Goal: Task Accomplishment & Management: Manage account settings

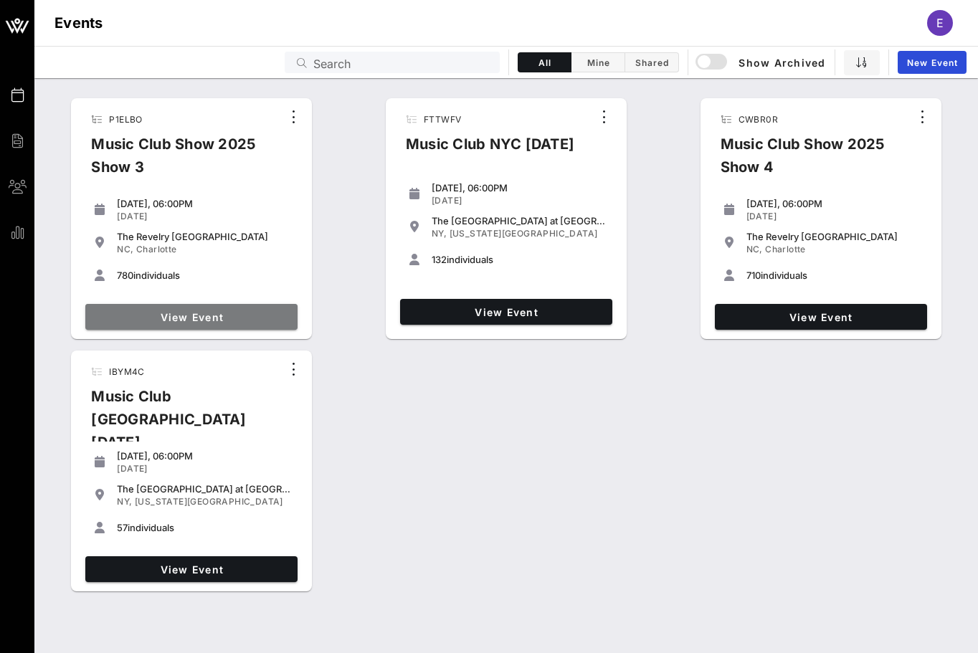
click at [249, 316] on span "View Event" at bounding box center [191, 317] width 201 height 12
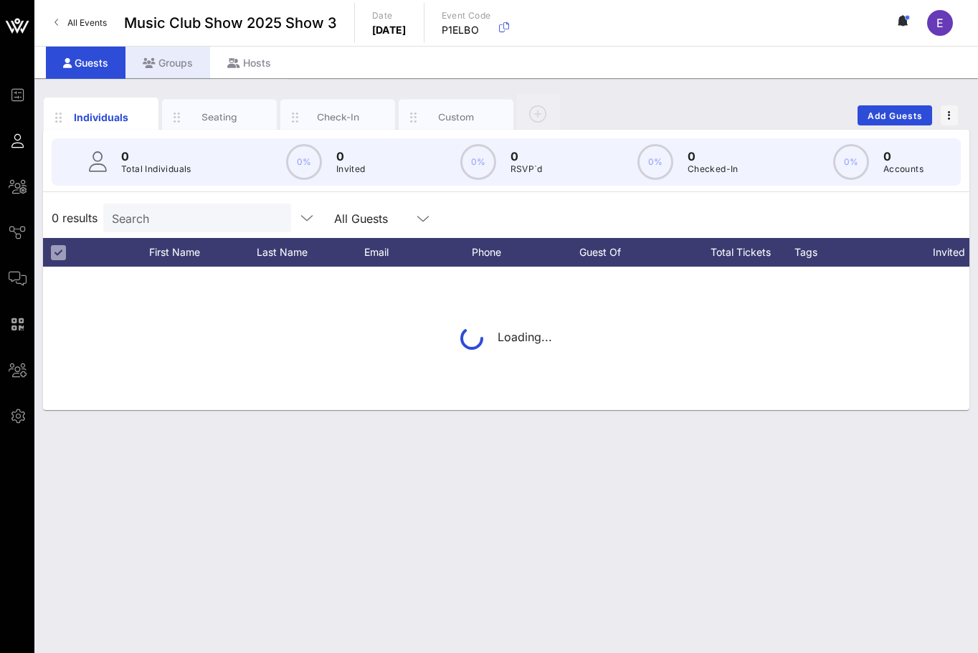
click at [195, 58] on div "Groups" at bounding box center [168, 63] width 85 height 32
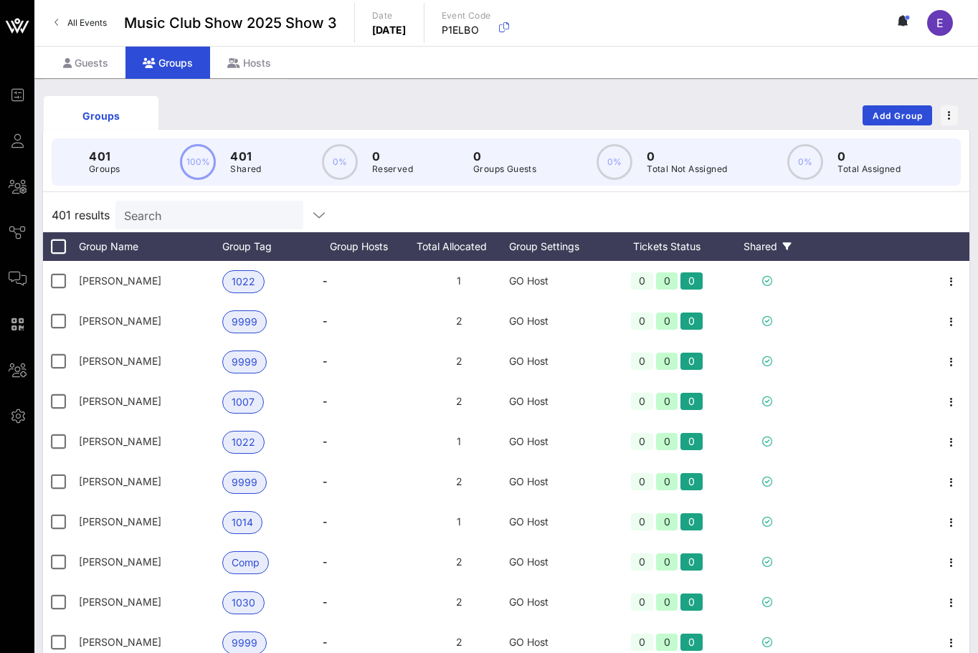
click at [770, 245] on div "Shared" at bounding box center [767, 246] width 86 height 29
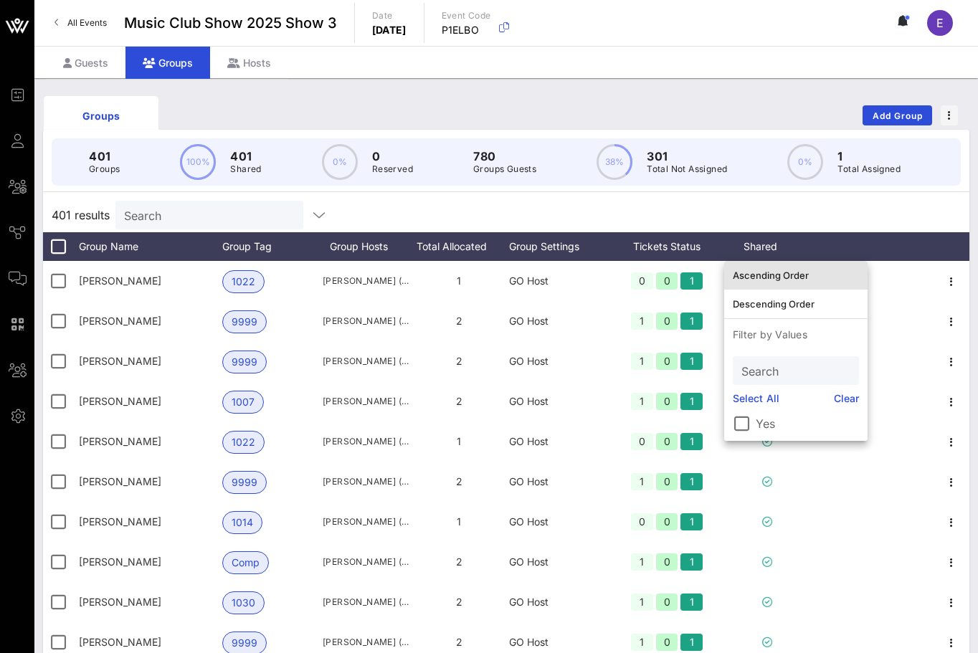
click at [776, 268] on div "Ascending Order" at bounding box center [796, 275] width 126 height 23
click at [770, 210] on div "401 results Search" at bounding box center [506, 215] width 927 height 34
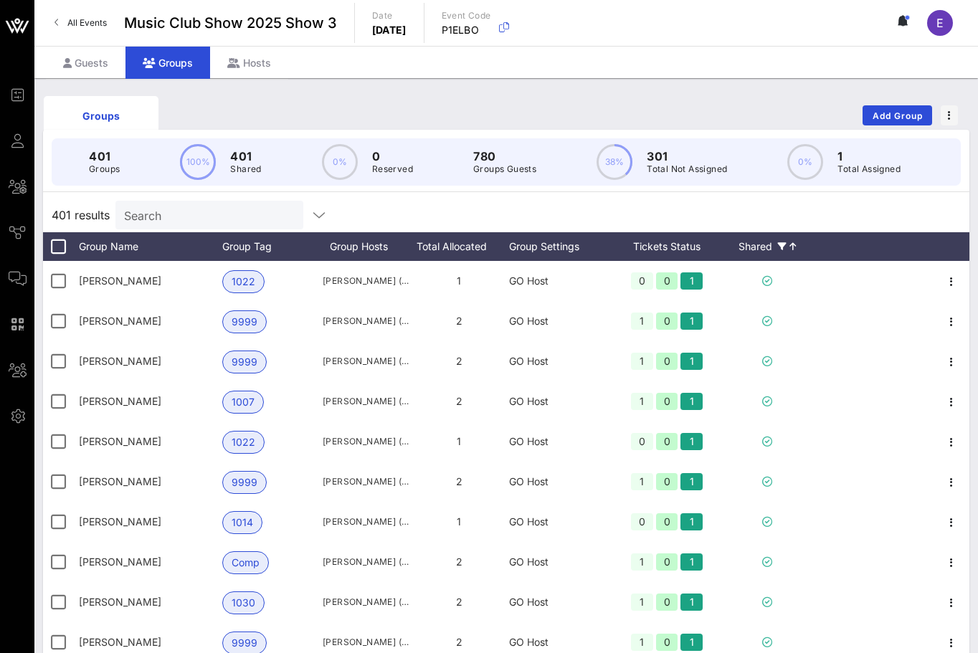
click at [789, 245] on div "Shared" at bounding box center [767, 246] width 86 height 29
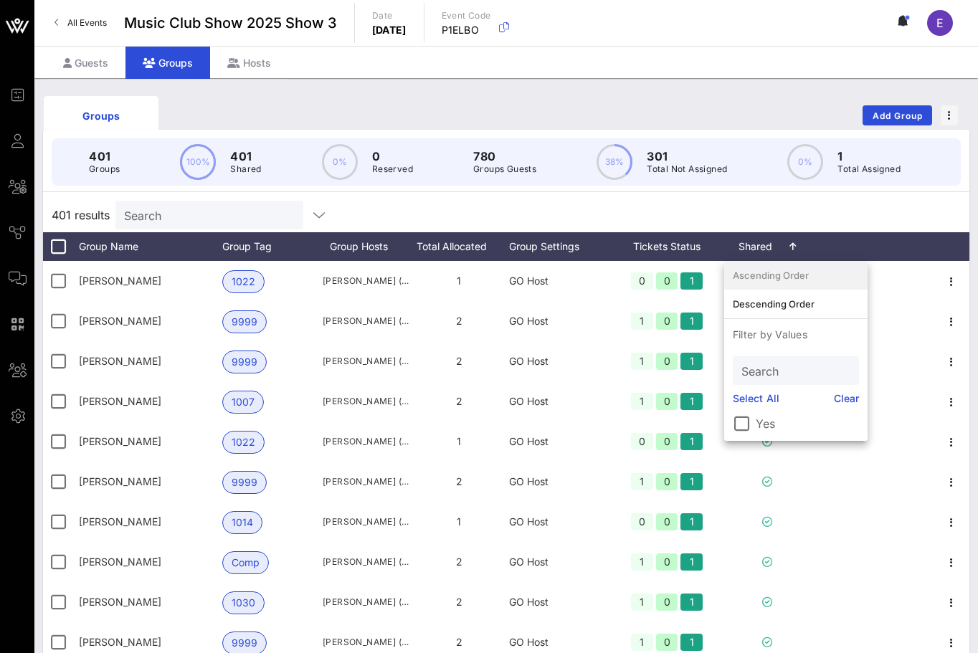
click at [780, 275] on div "Ascending Order" at bounding box center [796, 275] width 126 height 11
click at [759, 216] on div "401 results Search" at bounding box center [506, 215] width 927 height 34
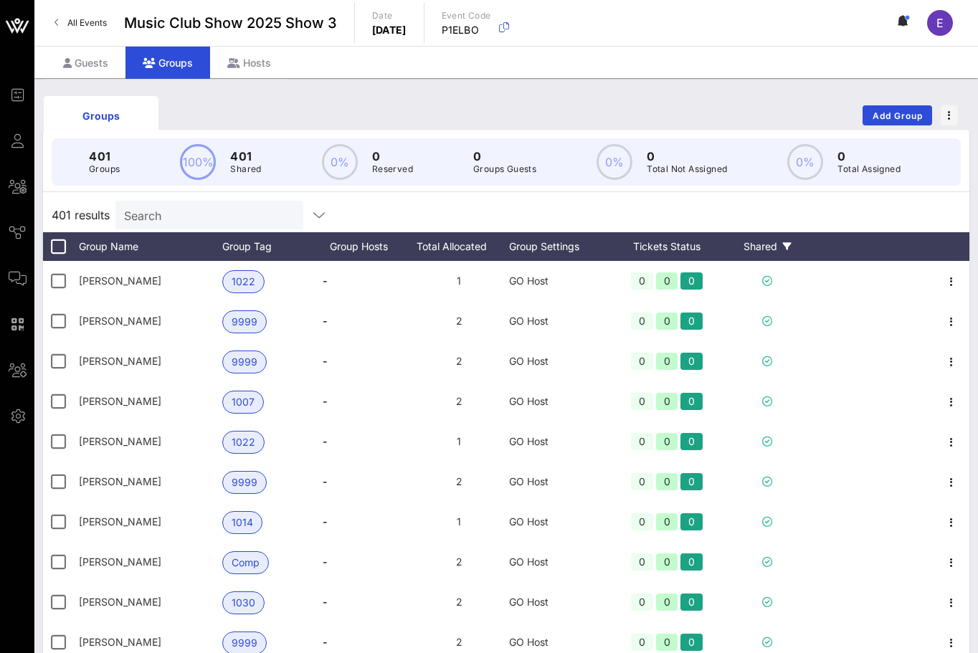
click at [749, 252] on div "Shared" at bounding box center [767, 246] width 86 height 29
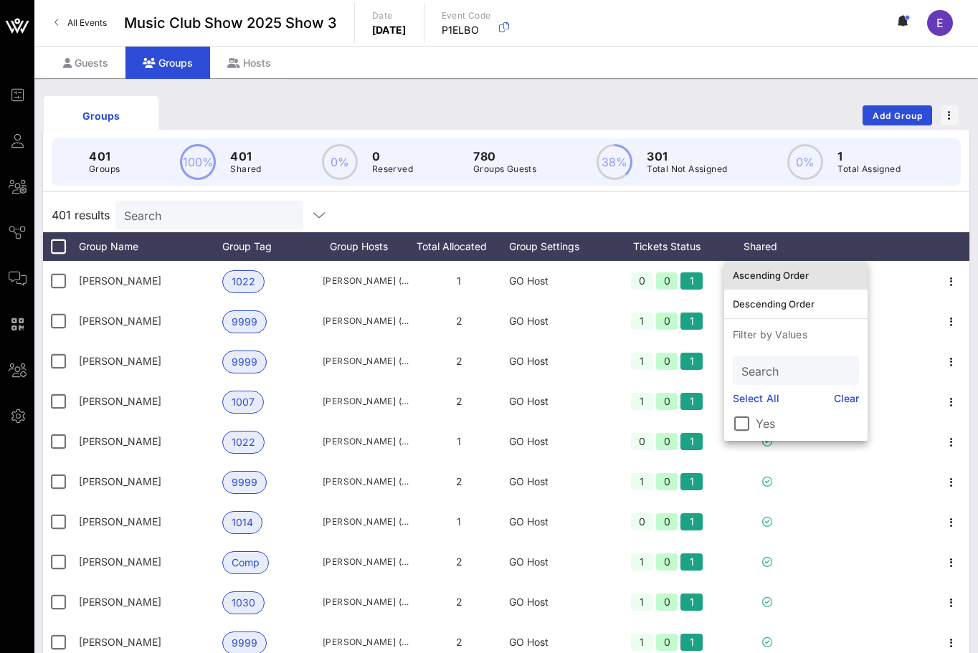
click at [765, 273] on div "Ascending Order" at bounding box center [796, 275] width 126 height 11
click at [767, 214] on div "401 results Search" at bounding box center [506, 215] width 927 height 34
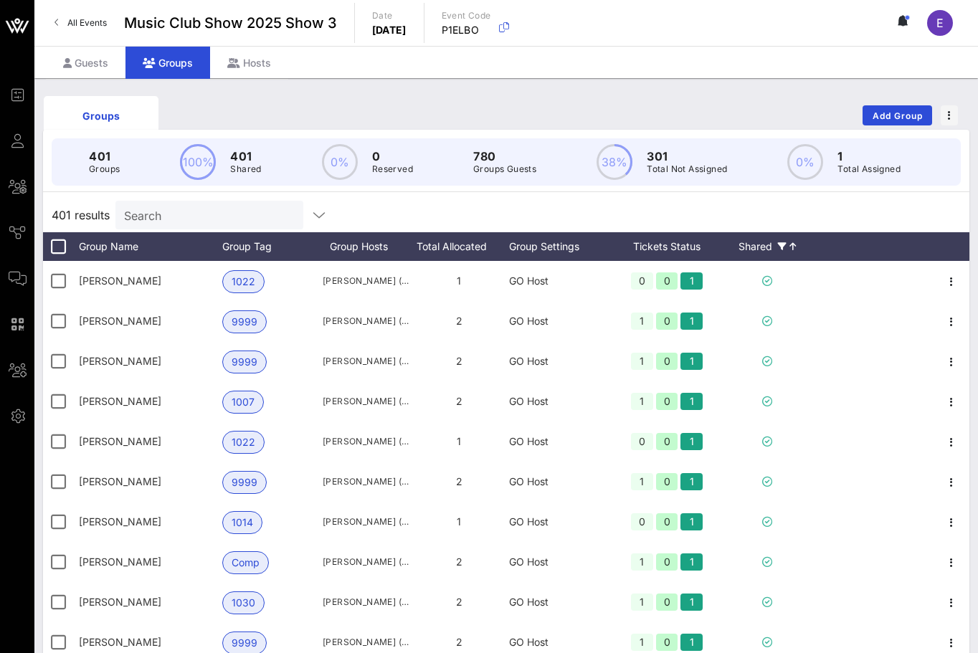
click at [789, 246] on div "Shared" at bounding box center [767, 246] width 86 height 29
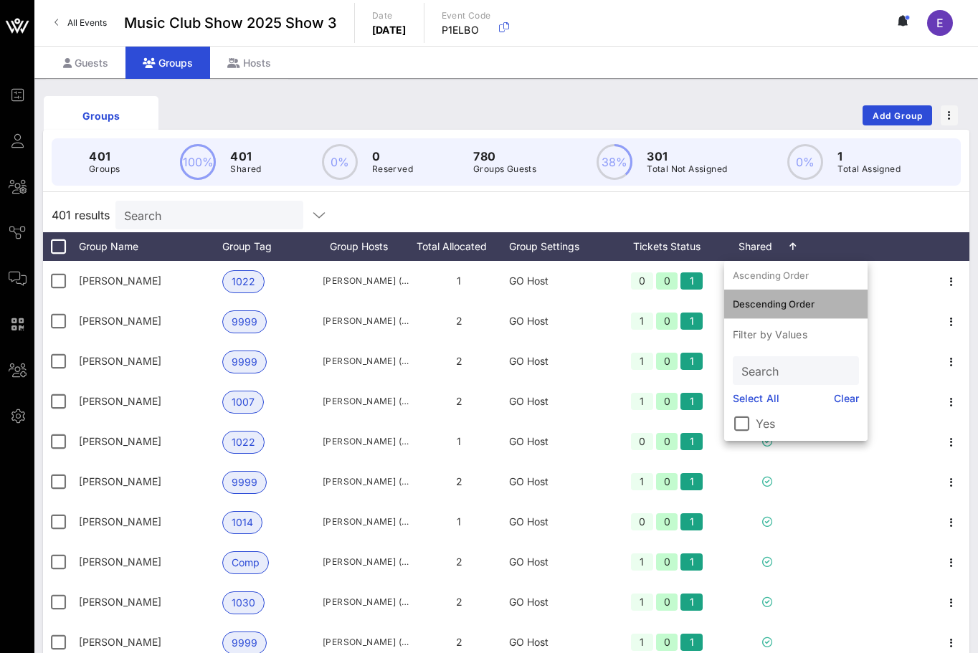
click at [784, 301] on div "Descending Order" at bounding box center [796, 303] width 126 height 11
click at [784, 202] on div "401 results Search" at bounding box center [506, 215] width 927 height 34
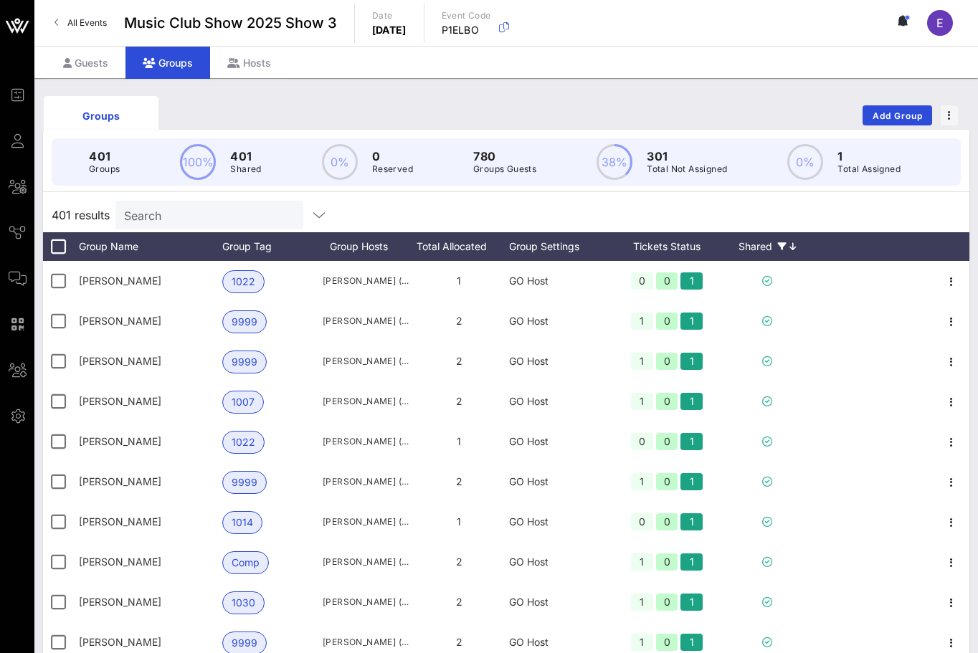
click at [775, 244] on div "Shared" at bounding box center [767, 246] width 86 height 29
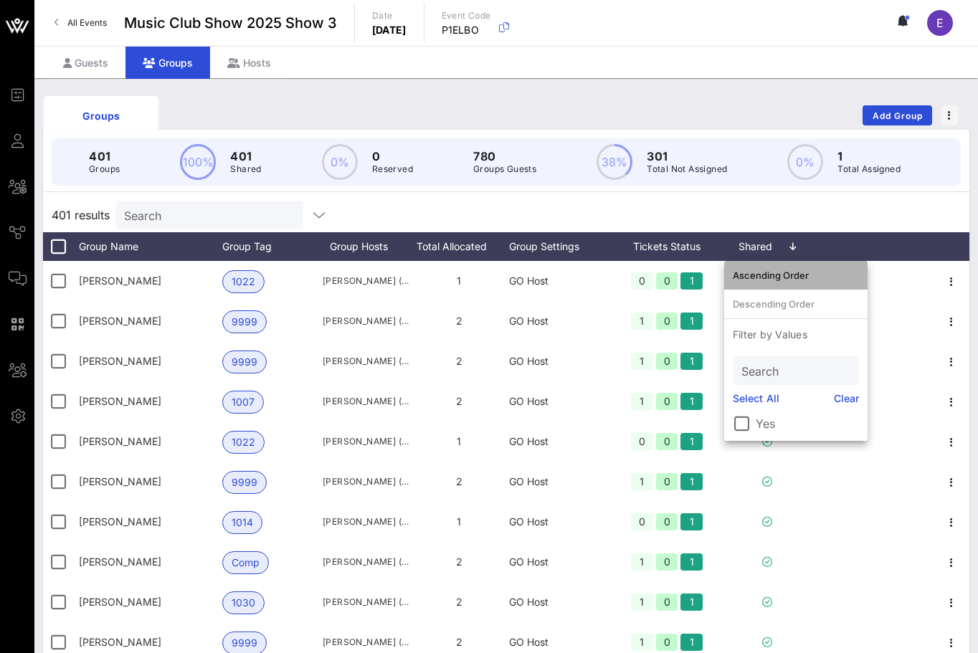
click at [768, 264] on div "Ascending Order" at bounding box center [796, 275] width 126 height 23
click at [770, 211] on div "401 results Search" at bounding box center [506, 215] width 927 height 34
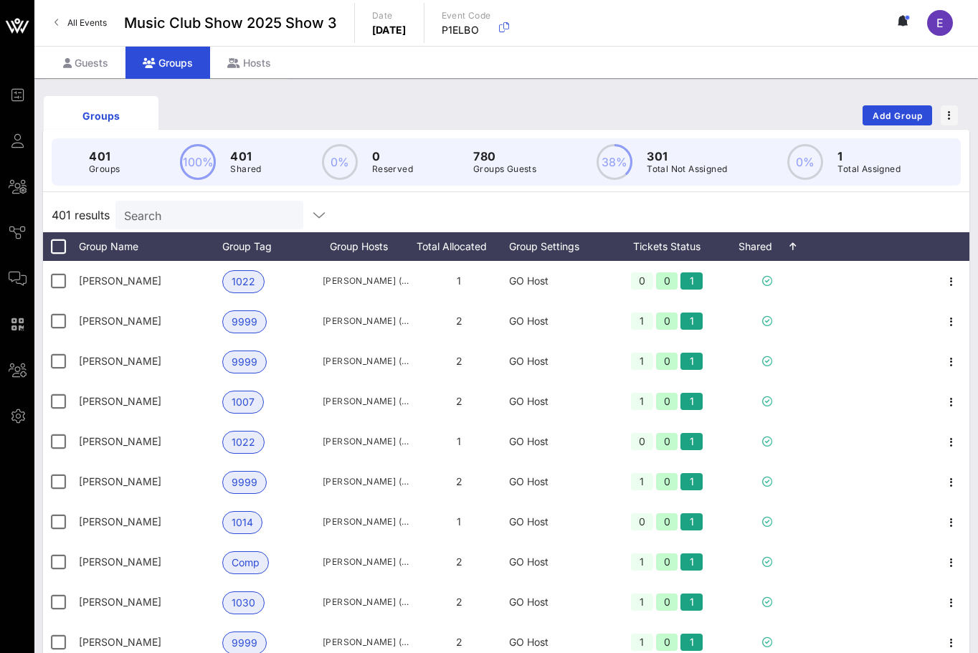
click at [155, 210] on input "Search" at bounding box center [208, 215] width 168 height 19
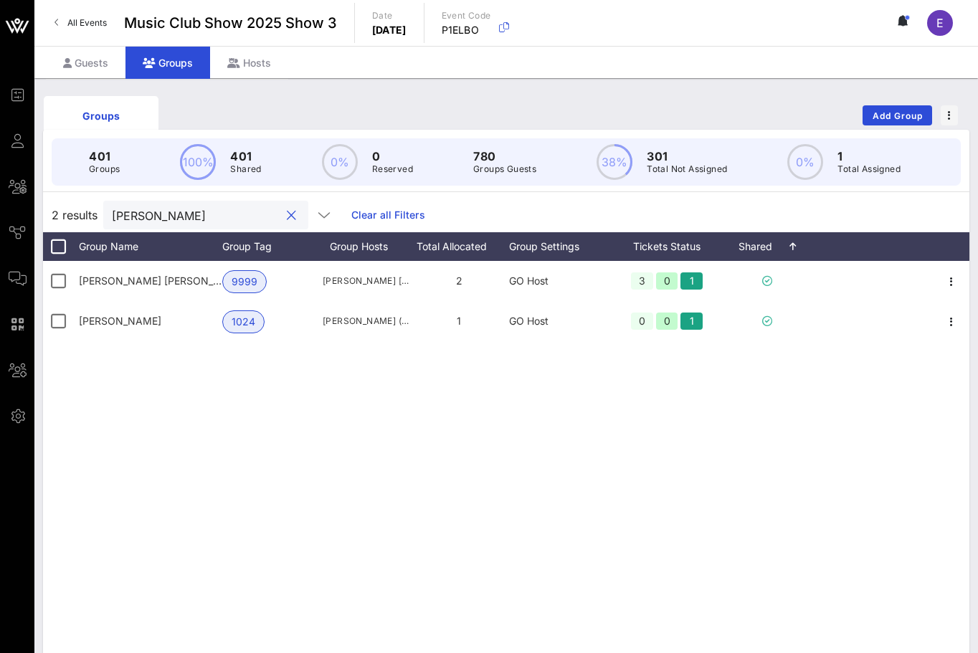
type input "jones"
click at [90, 22] on span "All Events" at bounding box center [86, 22] width 39 height 11
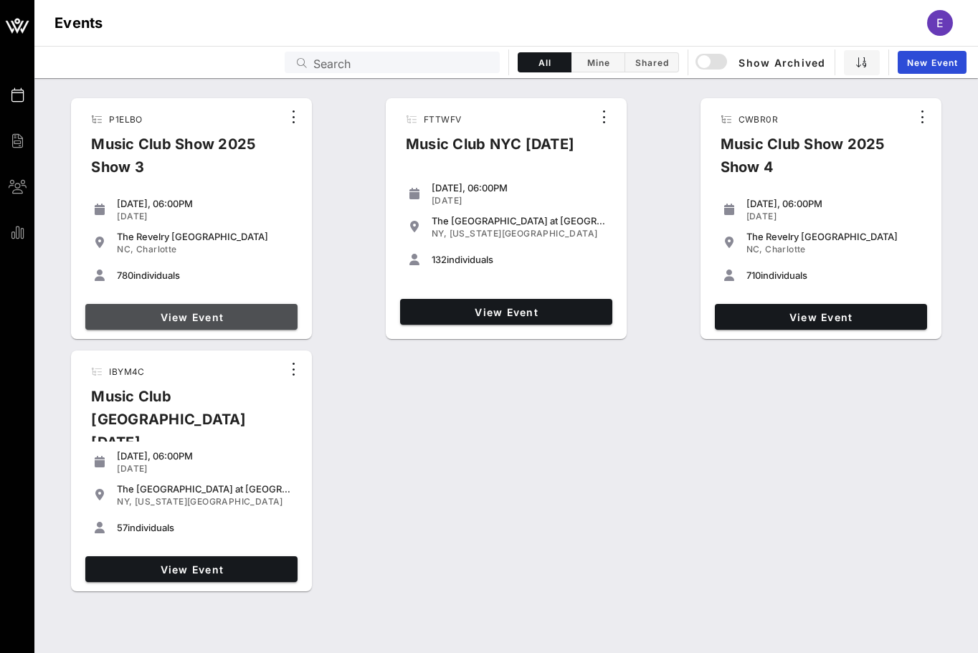
click at [251, 309] on link "View Event" at bounding box center [191, 317] width 212 height 26
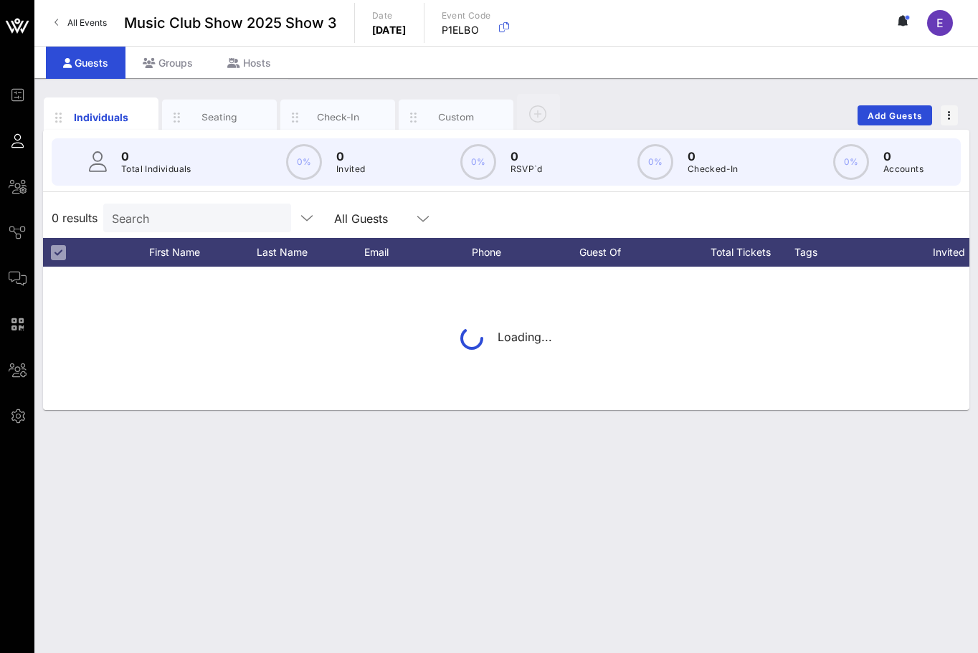
click at [226, 220] on input "Search" at bounding box center [196, 218] width 168 height 19
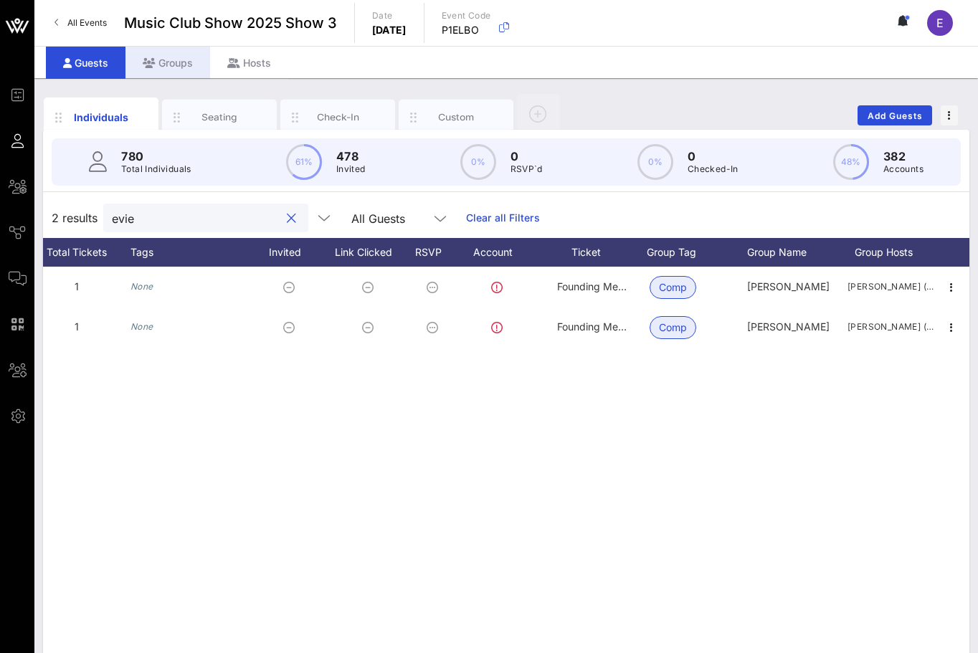
type input "evie"
click at [167, 55] on div "Groups" at bounding box center [168, 63] width 85 height 32
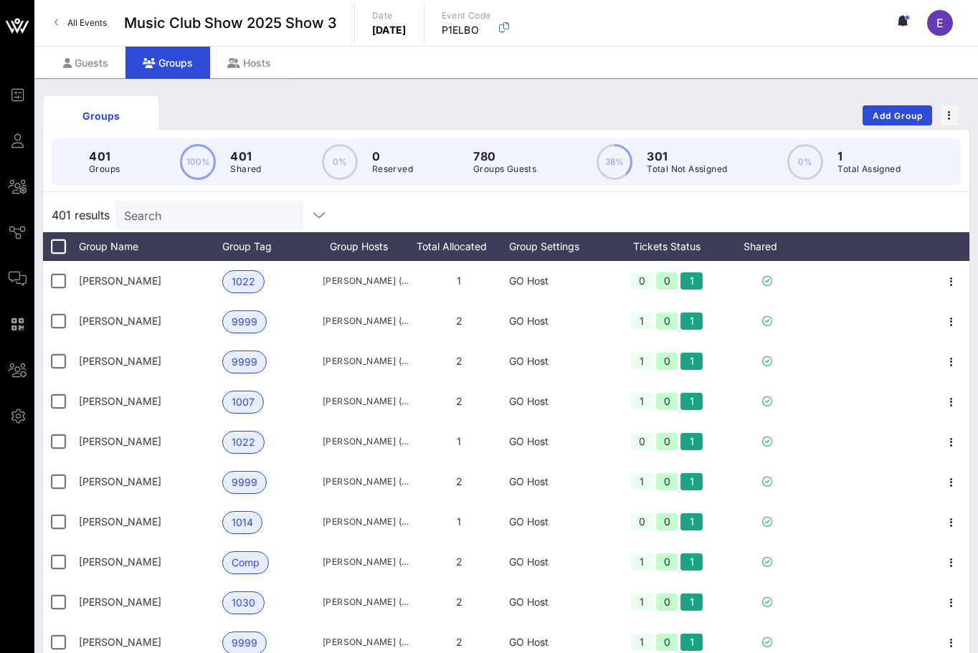
click at [182, 204] on div "Search" at bounding box center [208, 215] width 168 height 29
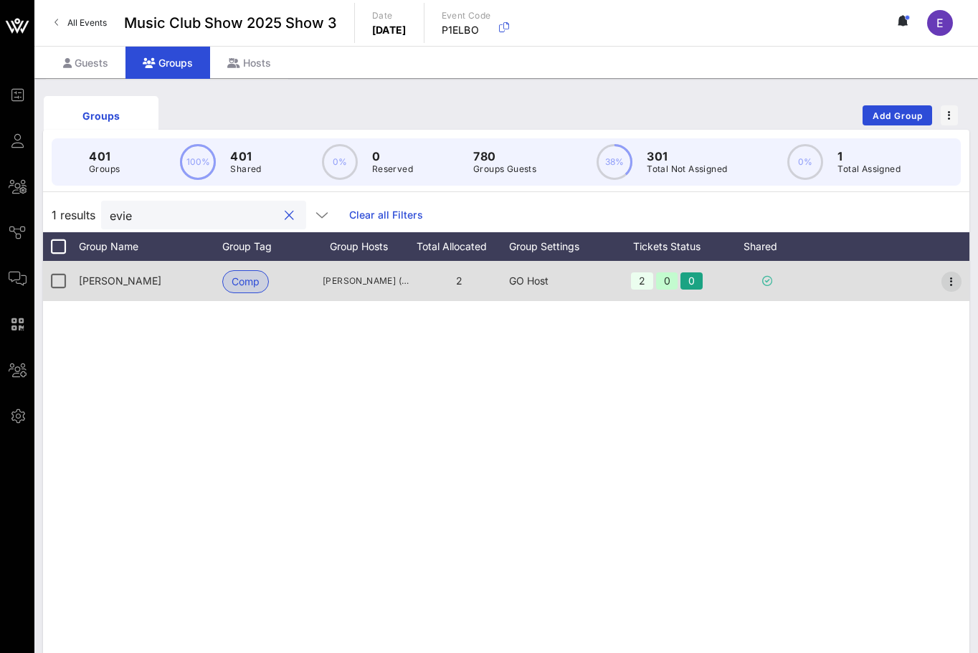
type input "evie"
click at [945, 275] on icon "button" at bounding box center [951, 281] width 17 height 17
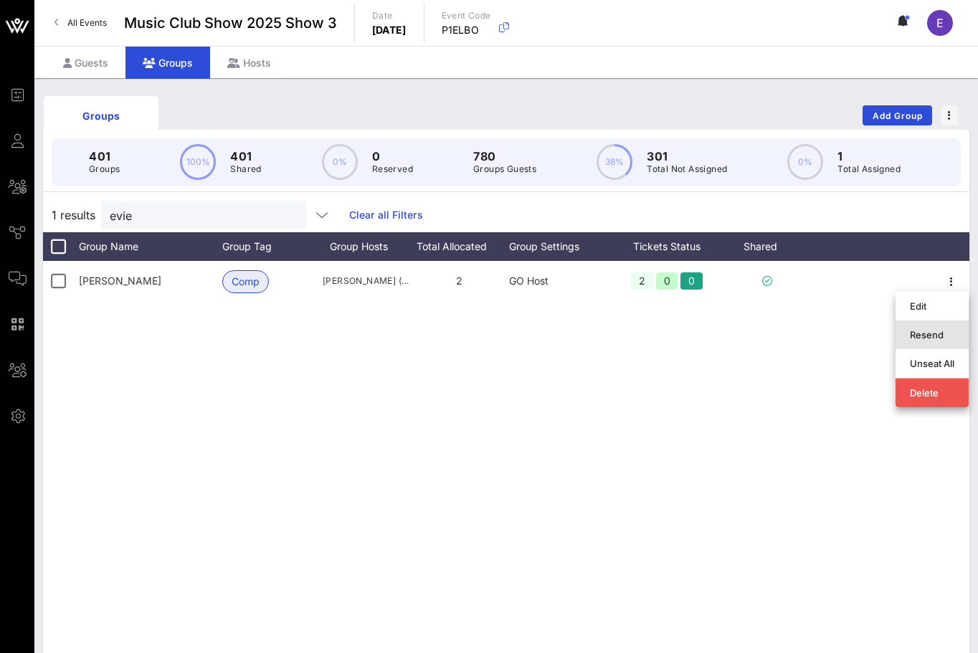
click at [929, 330] on div "Resend" at bounding box center [932, 334] width 44 height 11
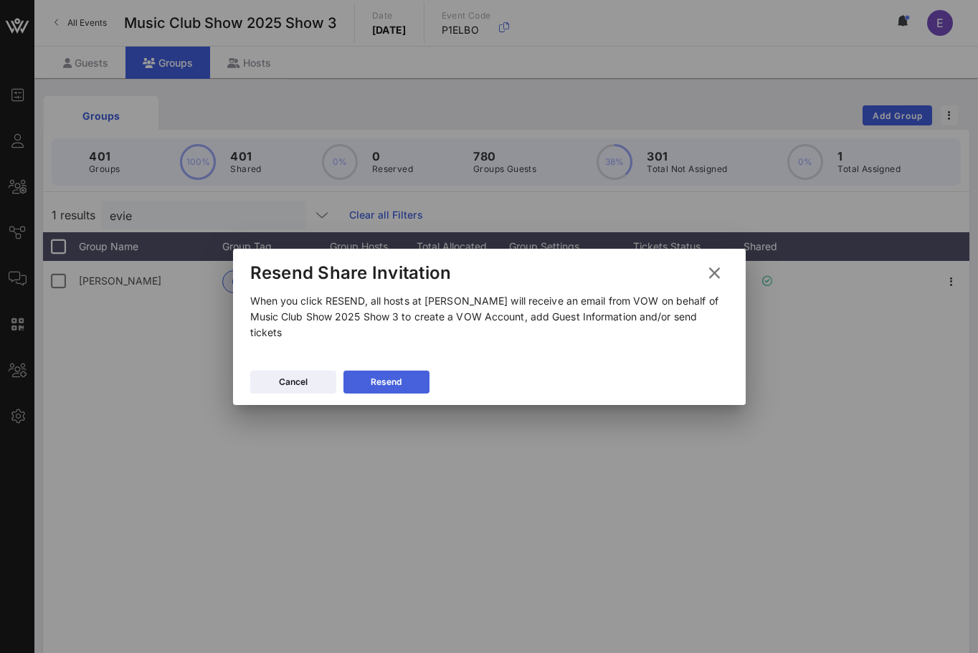
click at [390, 379] on button "Resend" at bounding box center [387, 382] width 86 height 23
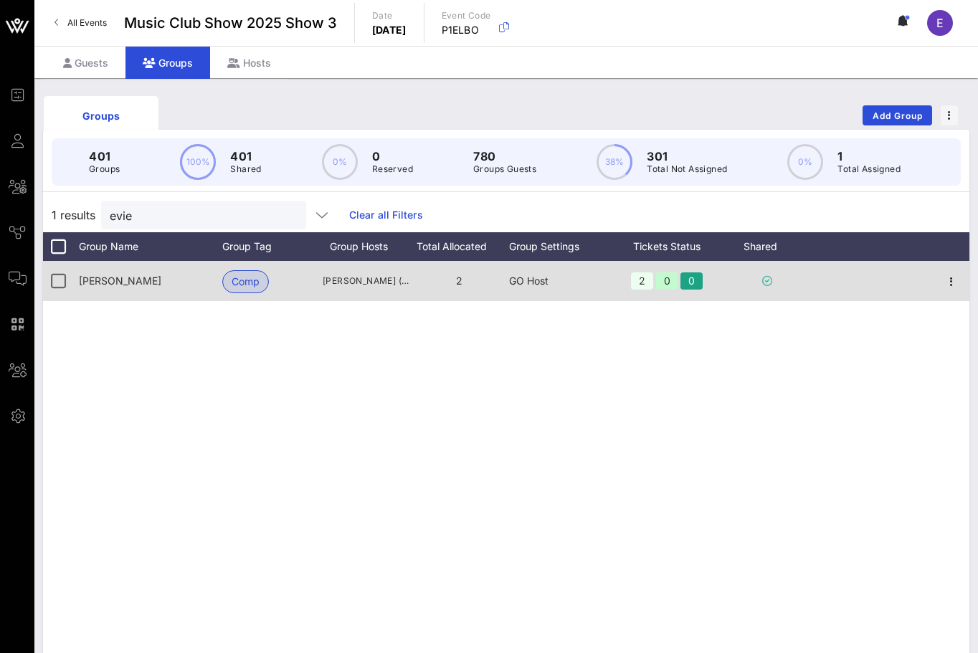
click at [511, 281] on div "GO Host" at bounding box center [559, 281] width 100 height 40
click at [955, 278] on icon "button" at bounding box center [951, 281] width 17 height 17
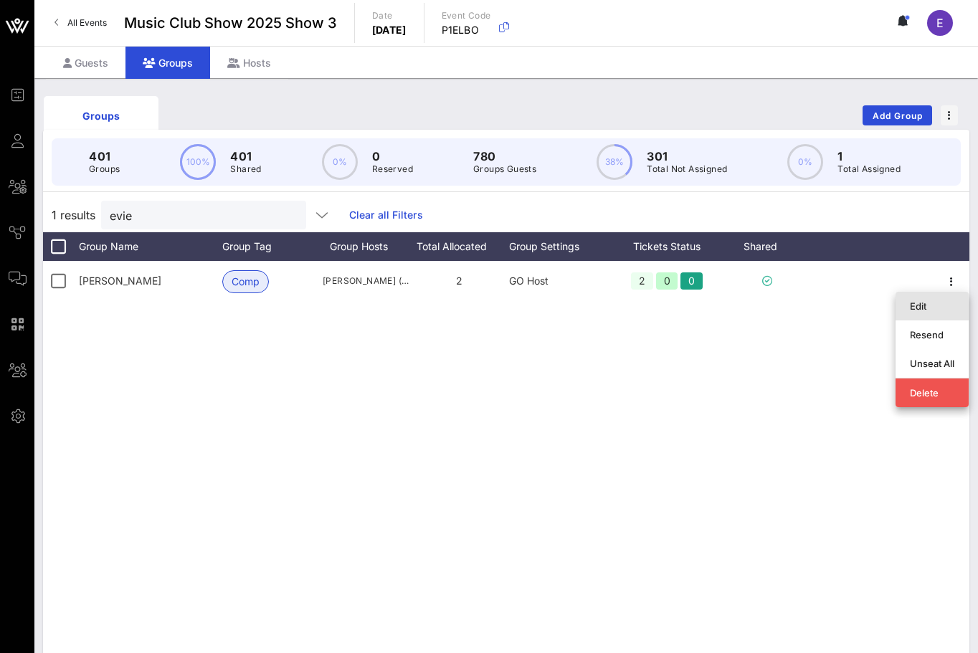
click at [940, 301] on div "Edit" at bounding box center [932, 306] width 44 height 11
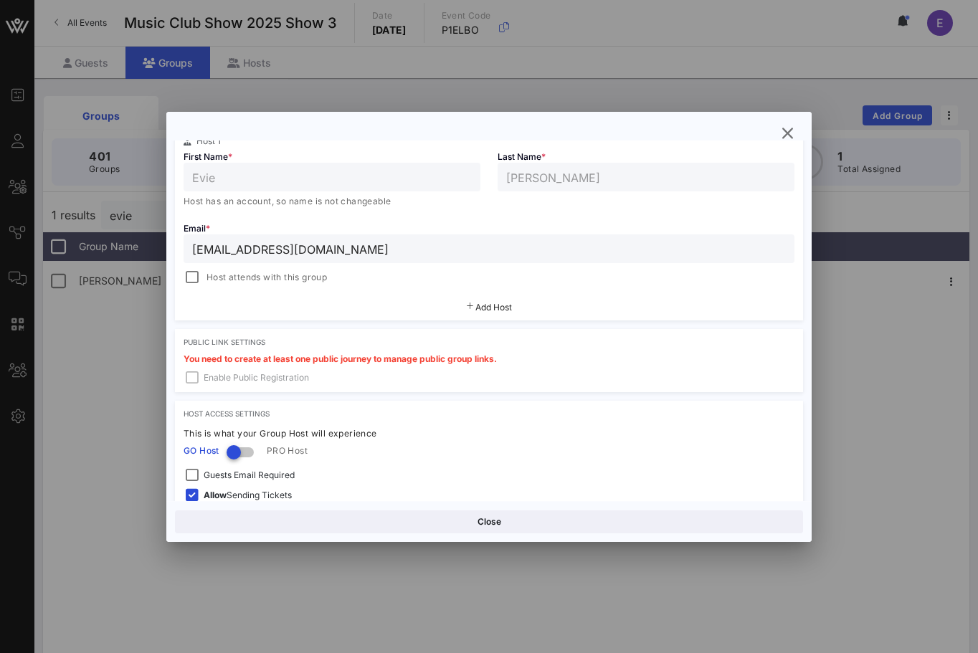
scroll to position [338, 0]
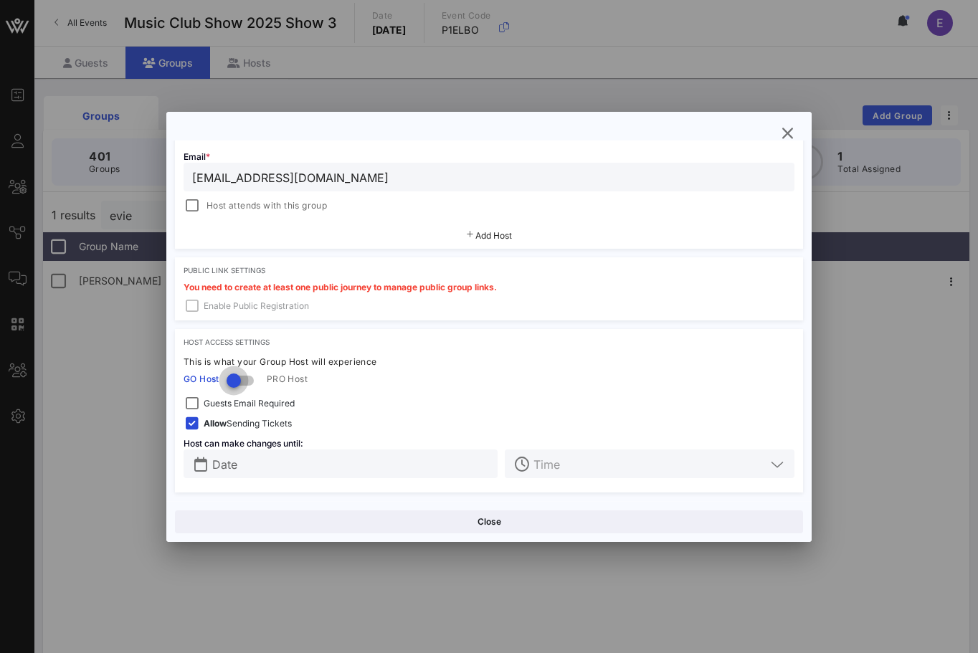
click at [233, 375] on div at bounding box center [234, 381] width 24 height 24
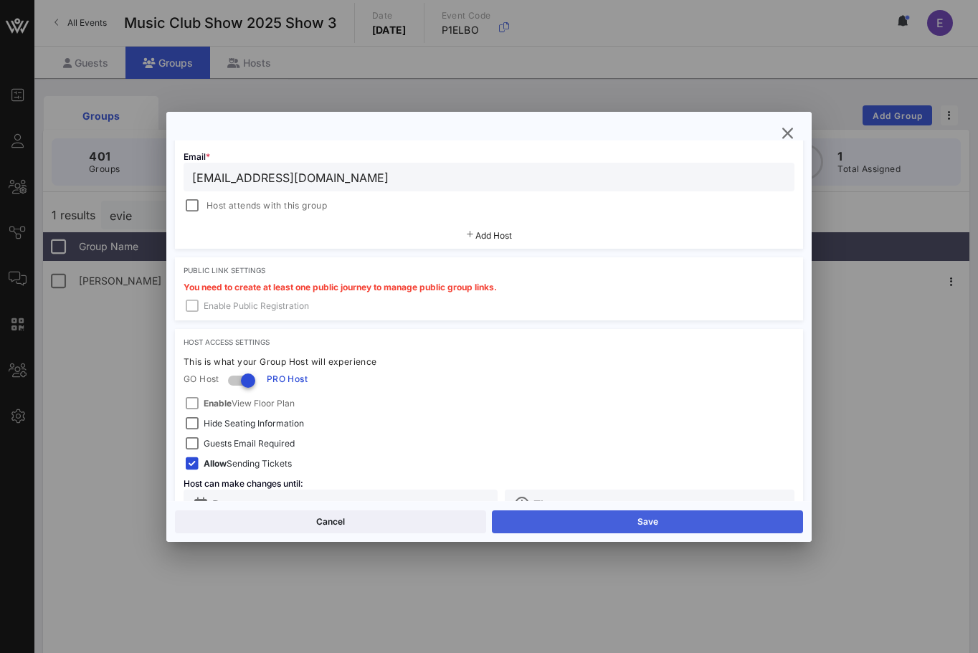
click at [543, 526] on button "Save" at bounding box center [647, 522] width 311 height 23
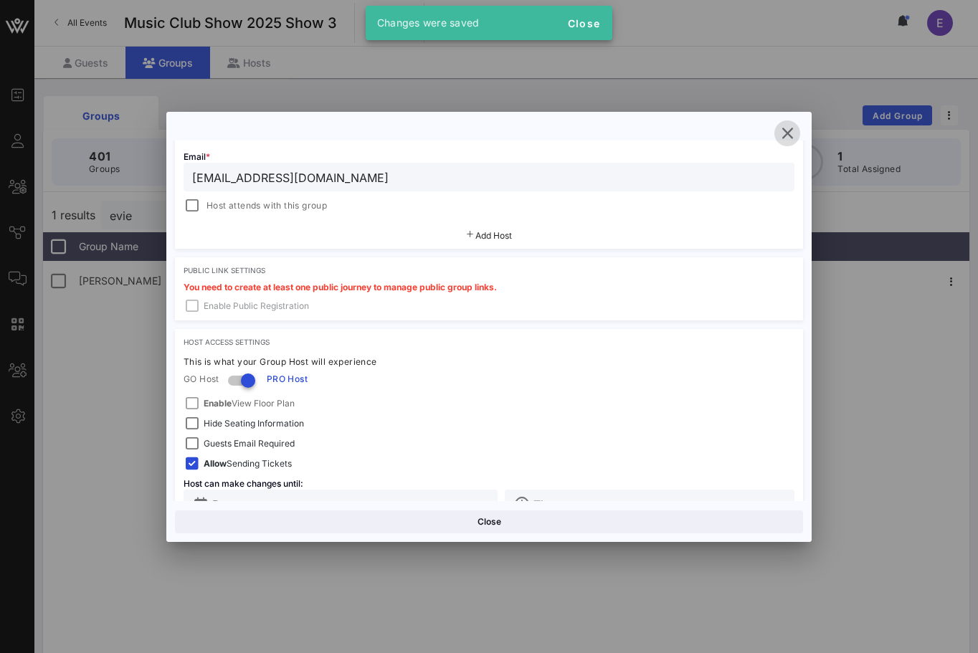
click at [792, 126] on icon "button" at bounding box center [787, 133] width 17 height 17
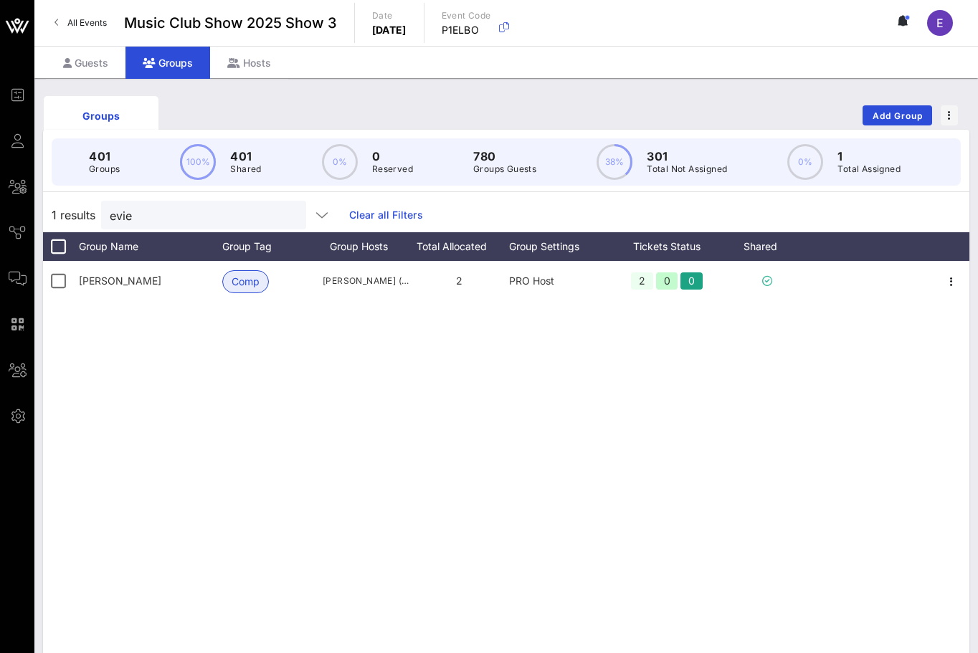
click at [82, 21] on span "All Events" at bounding box center [86, 22] width 39 height 11
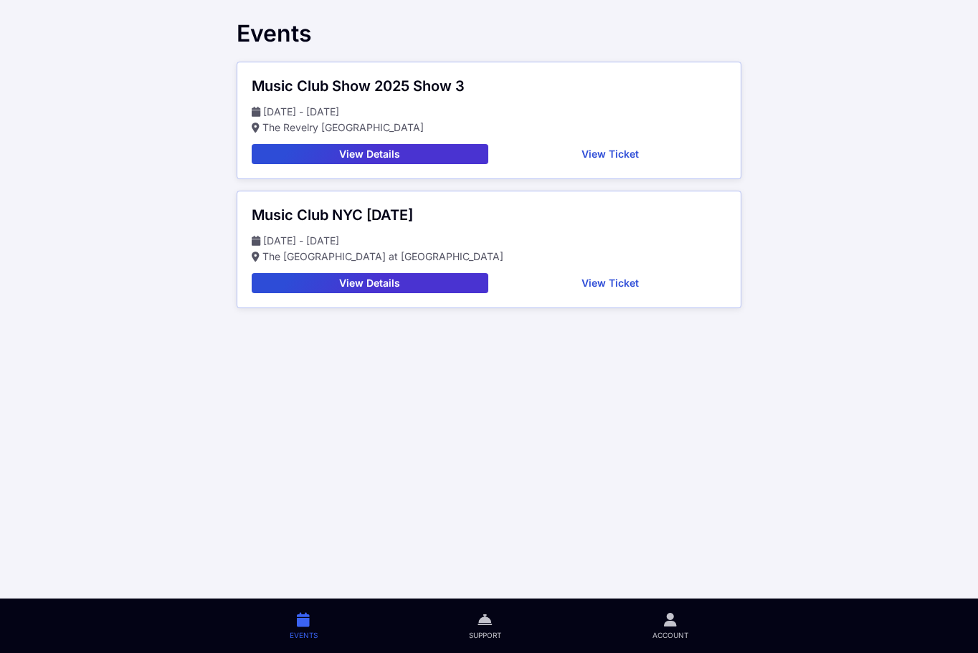
click at [593, 155] on button "View Ticket" at bounding box center [610, 154] width 233 height 20
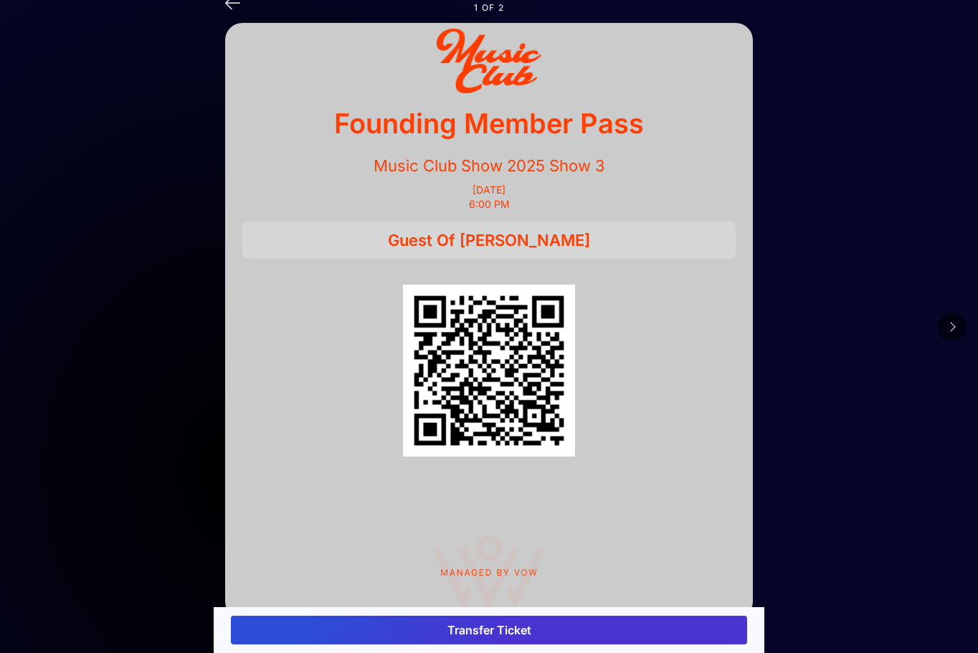
scroll to position [40, 0]
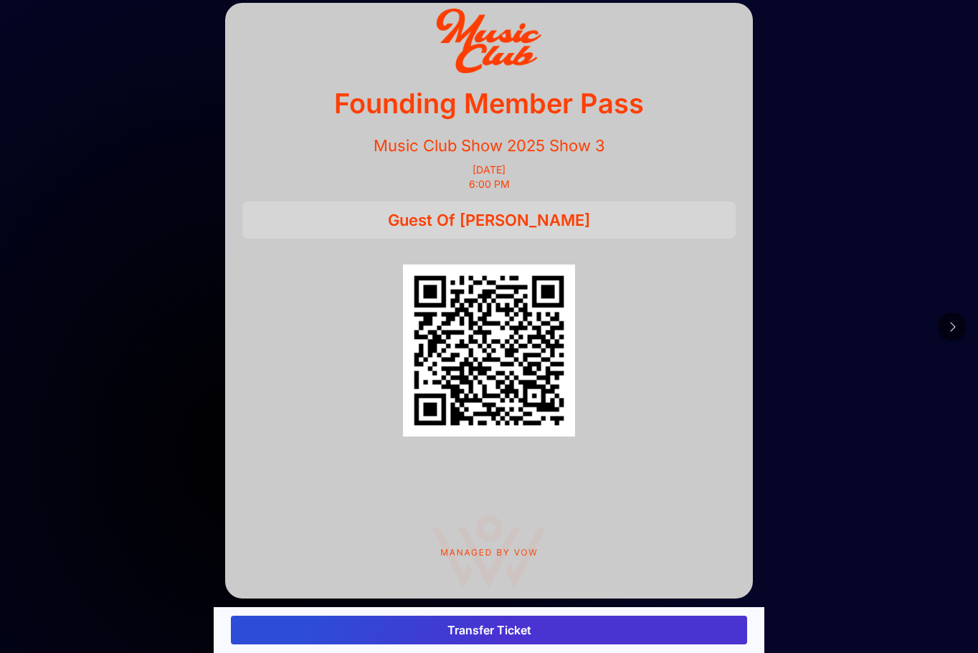
click at [595, 634] on button "Transfer Ticket" at bounding box center [489, 630] width 516 height 29
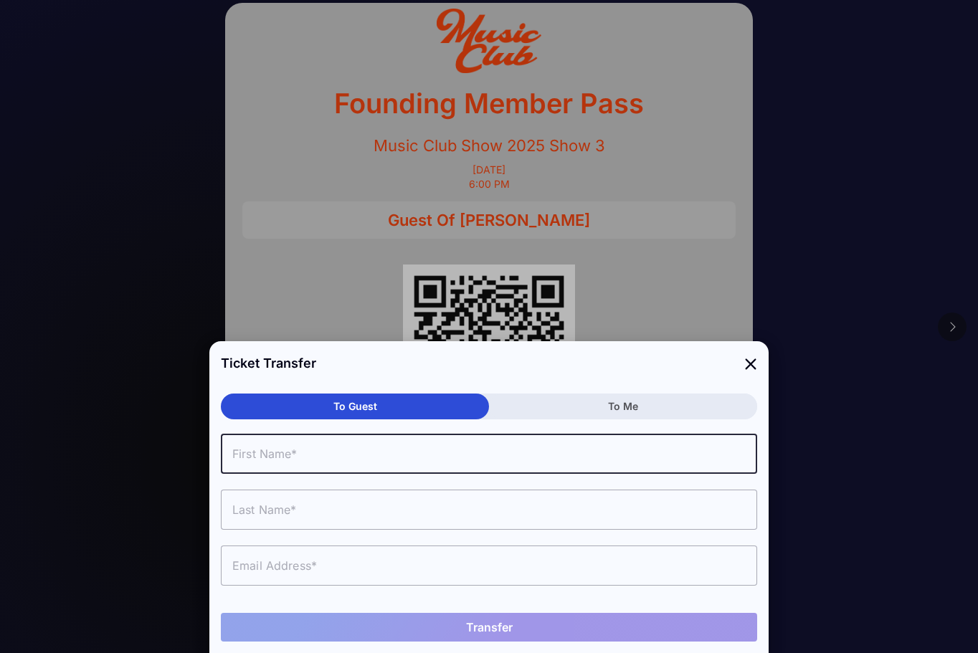
click at [464, 450] on input "text" at bounding box center [489, 454] width 536 height 40
type input "Evie"
type input "McMahan"
type input "eviemcmahan06@gmail.com"
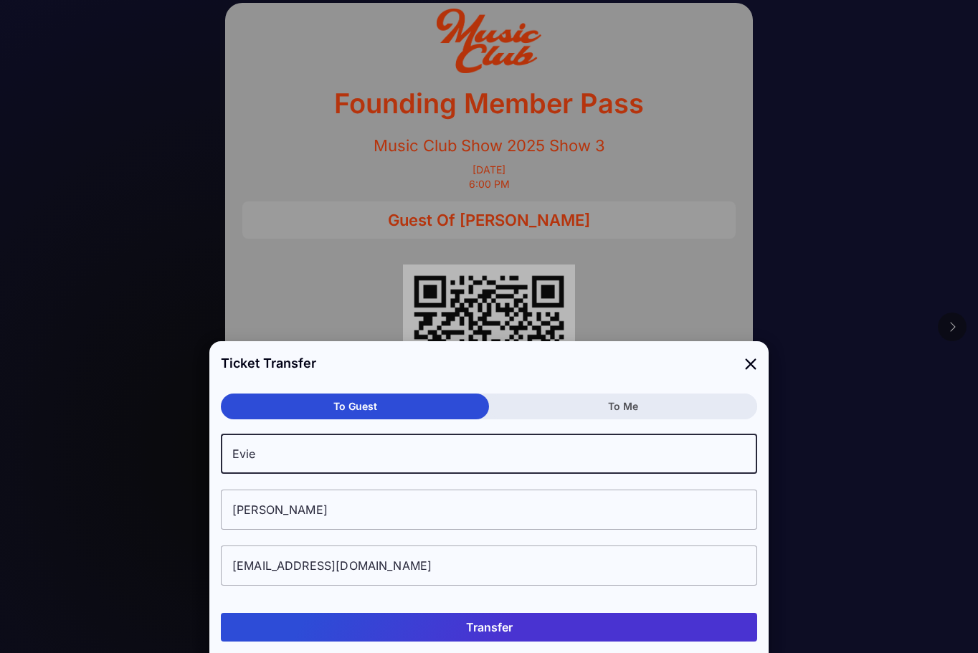
click at [752, 365] on icon at bounding box center [750, 363] width 13 height 21
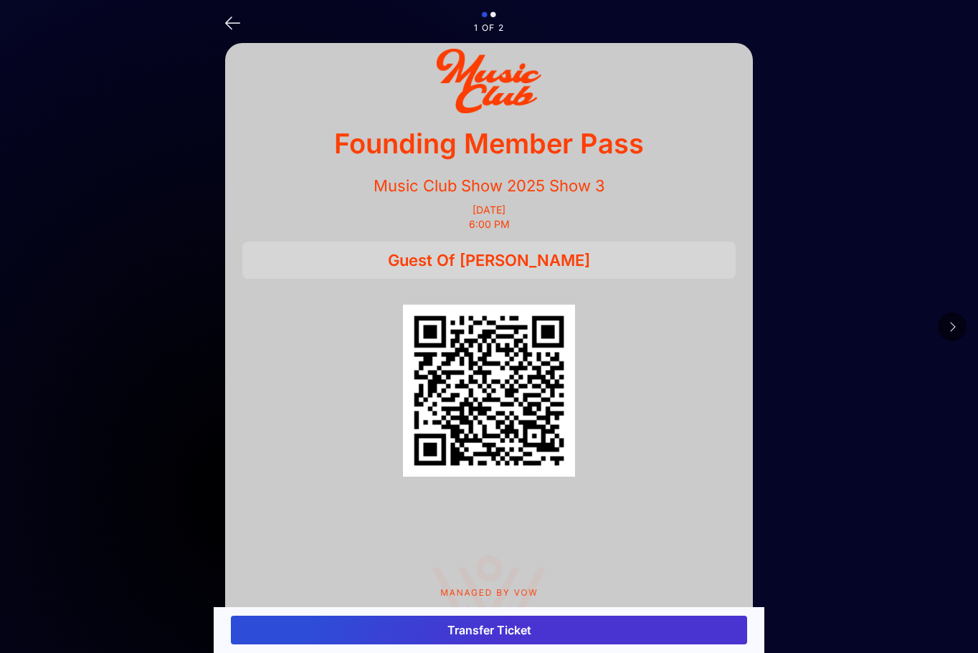
click at [226, 22] on icon at bounding box center [232, 21] width 15 height 21
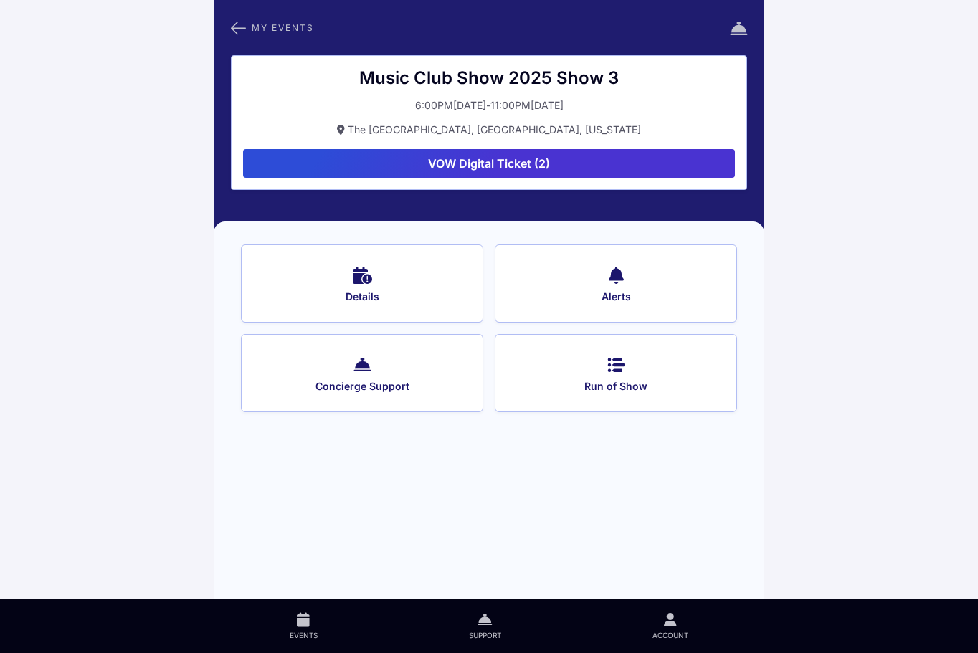
click at [266, 29] on span "My Events" at bounding box center [283, 28] width 62 height 8
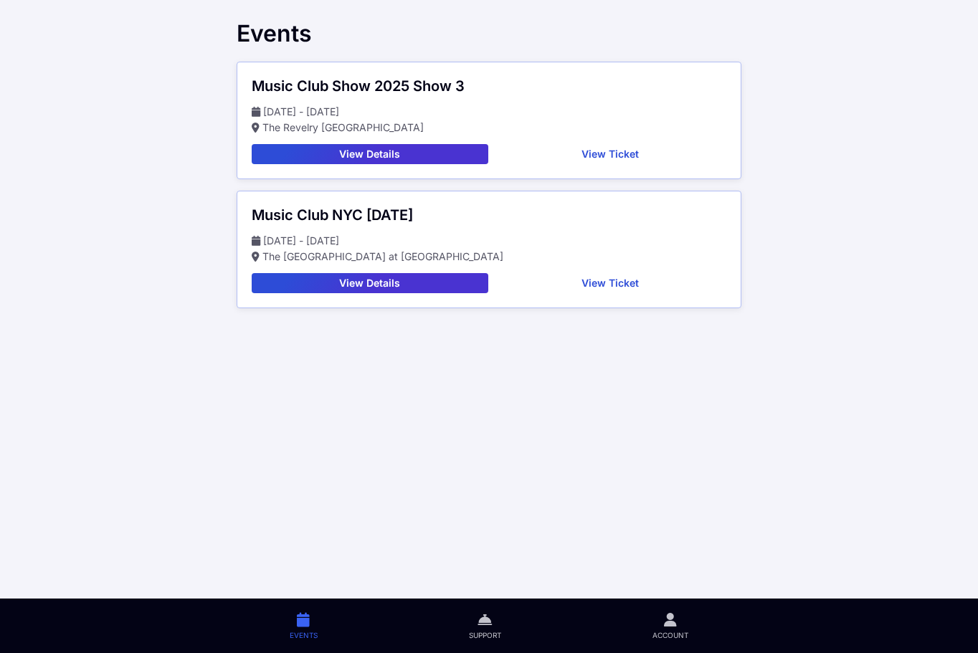
click at [450, 147] on button "View Details" at bounding box center [370, 154] width 237 height 20
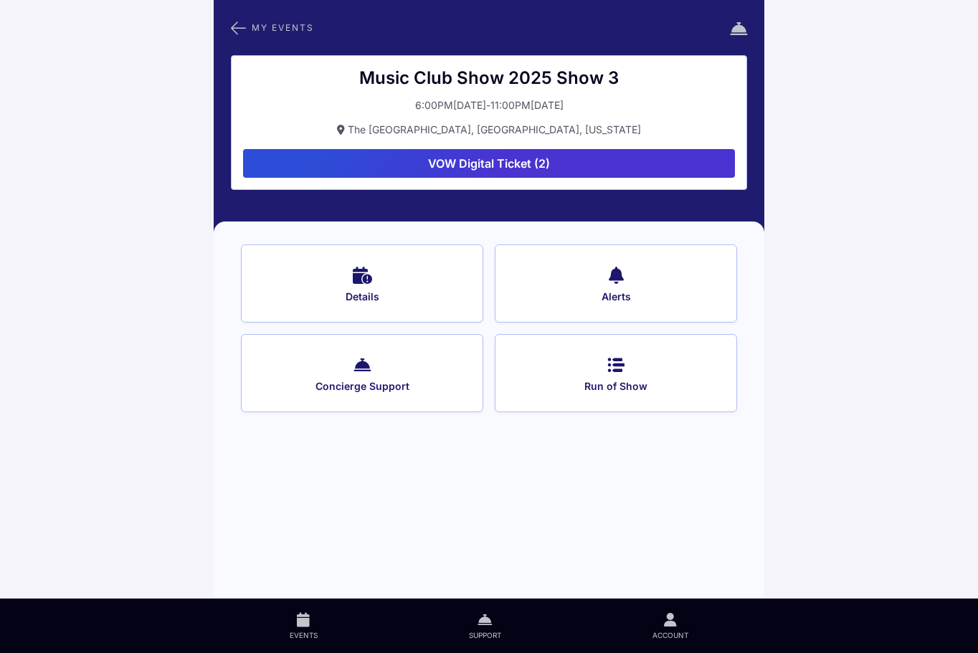
click at [460, 153] on button "VOW Digital Ticket (2)" at bounding box center [489, 163] width 492 height 29
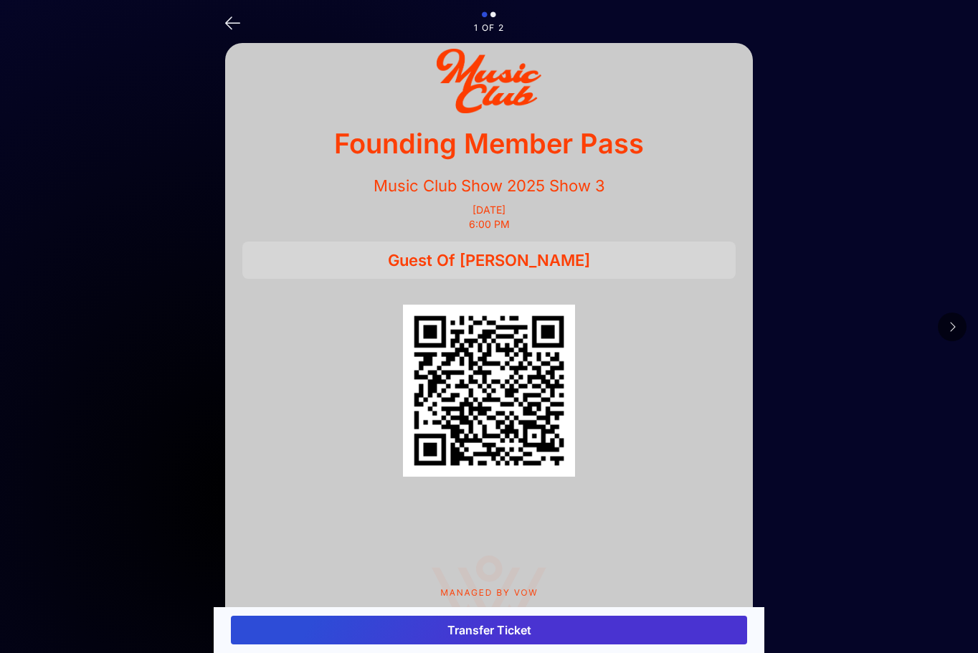
click at [229, 22] on icon at bounding box center [232, 21] width 15 height 21
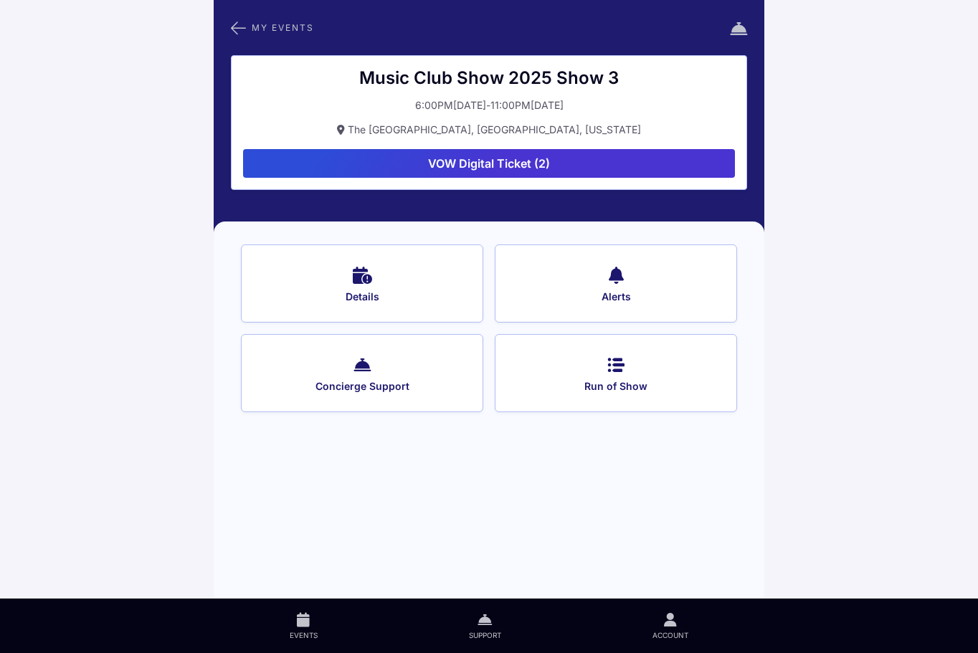
click at [564, 365] on button "Run of Show" at bounding box center [616, 373] width 242 height 78
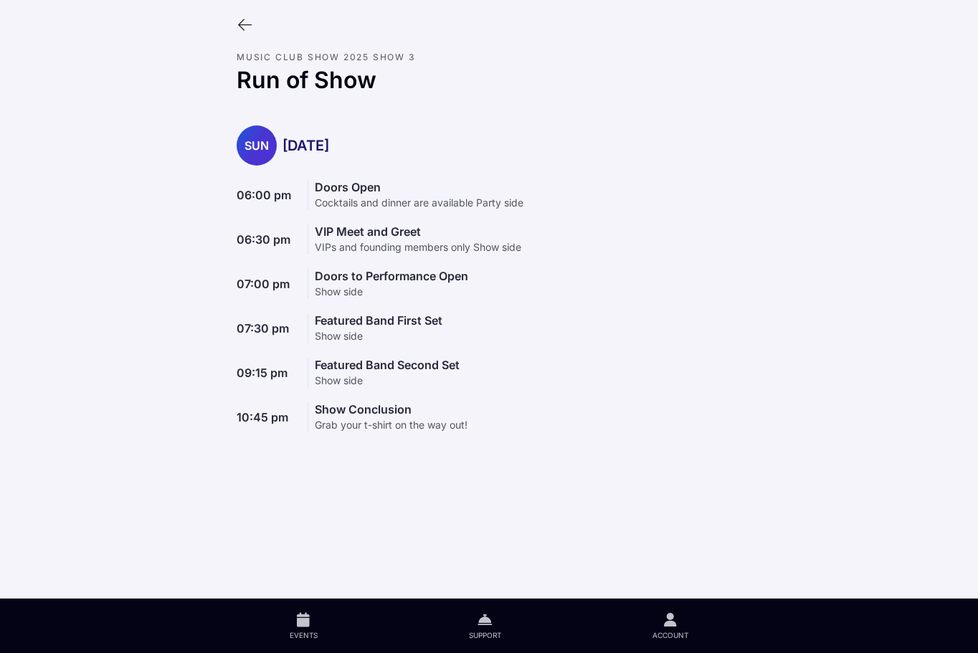
click at [316, 629] on link "Events" at bounding box center [303, 626] width 179 height 55
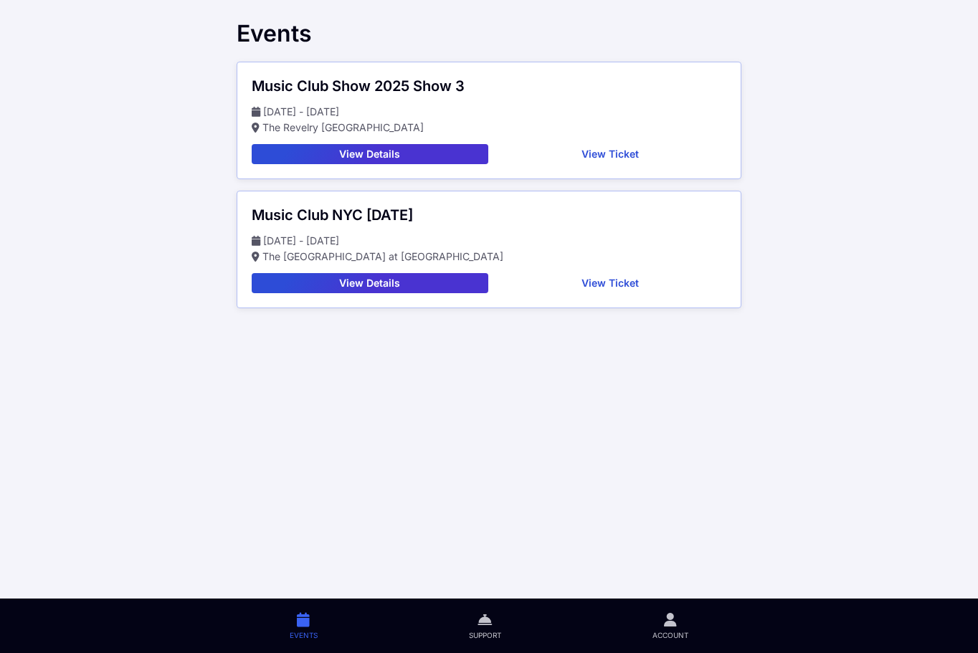
click at [672, 625] on icon at bounding box center [670, 620] width 13 height 16
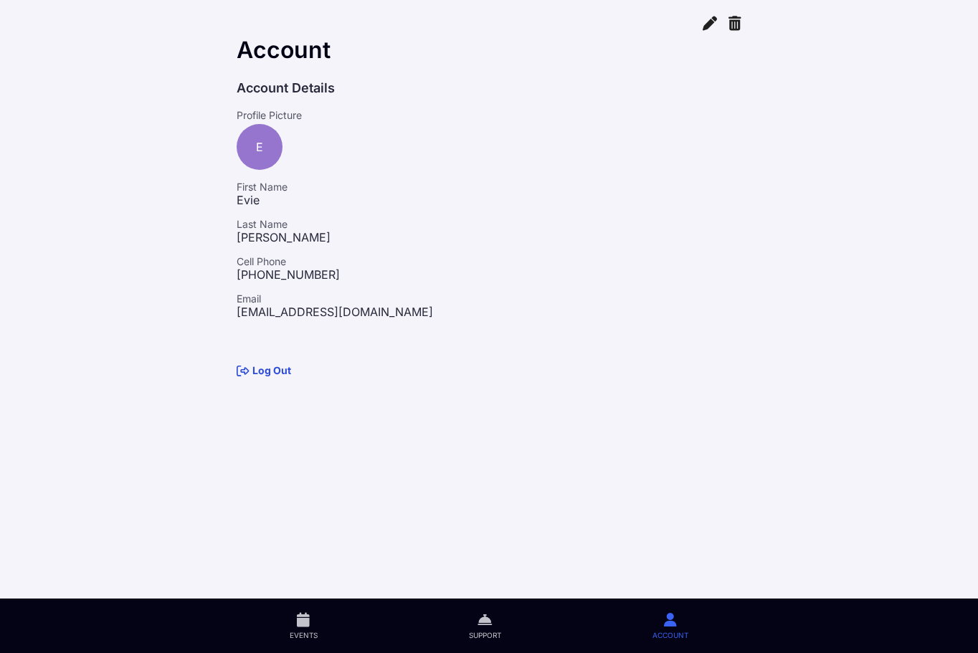
click at [306, 620] on icon at bounding box center [303, 620] width 13 height 16
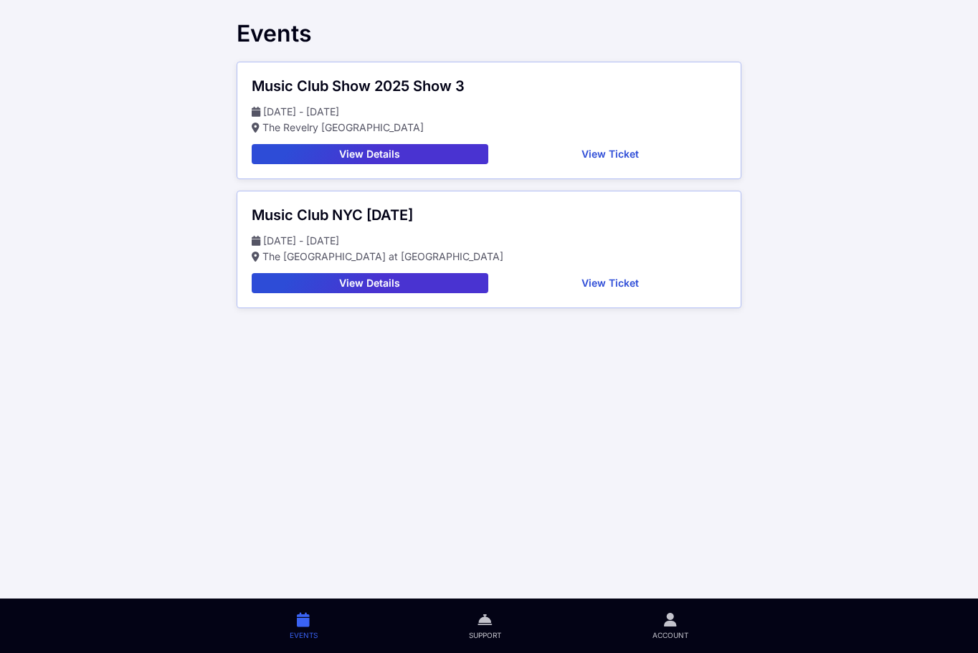
click at [557, 290] on button "View Ticket" at bounding box center [610, 283] width 233 height 20
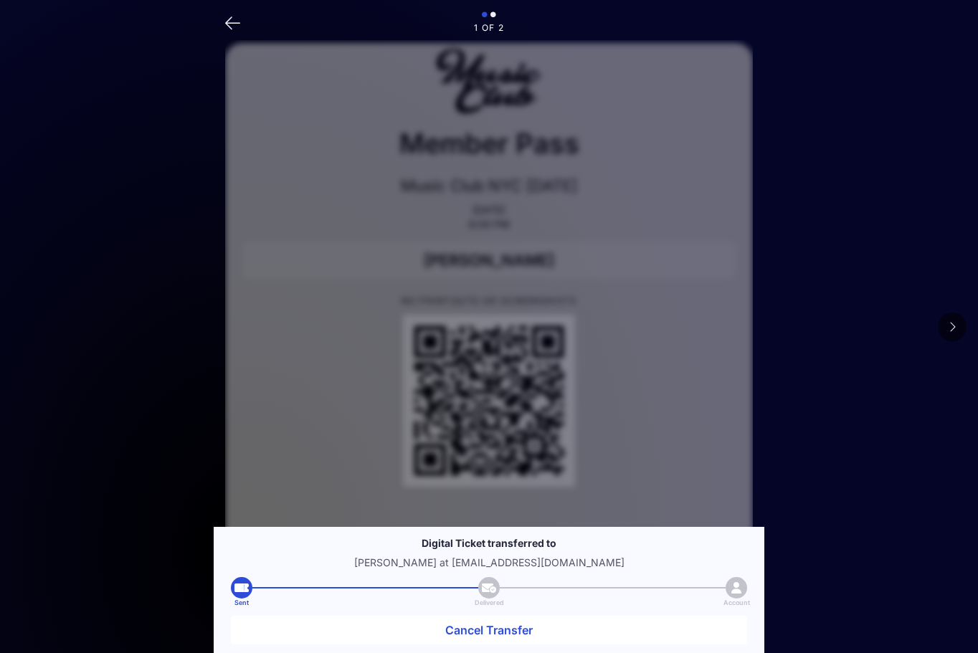
click at [508, 404] on img "QR Code" at bounding box center [489, 401] width 172 height 172
click at [955, 328] on icon at bounding box center [952, 326] width 7 height 11
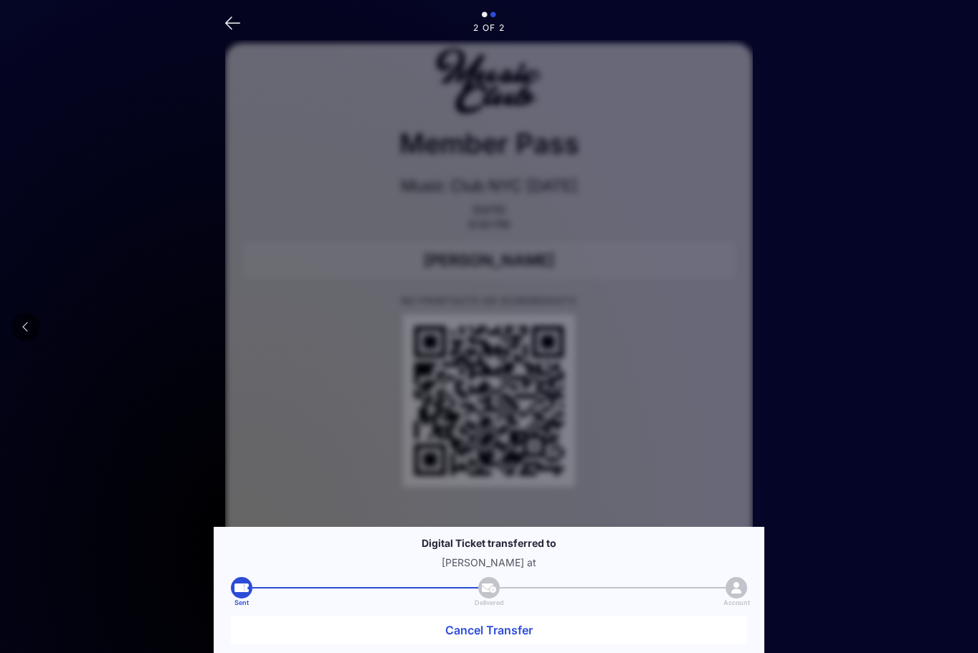
click at [232, 11] on icon at bounding box center [232, 21] width 15 height 21
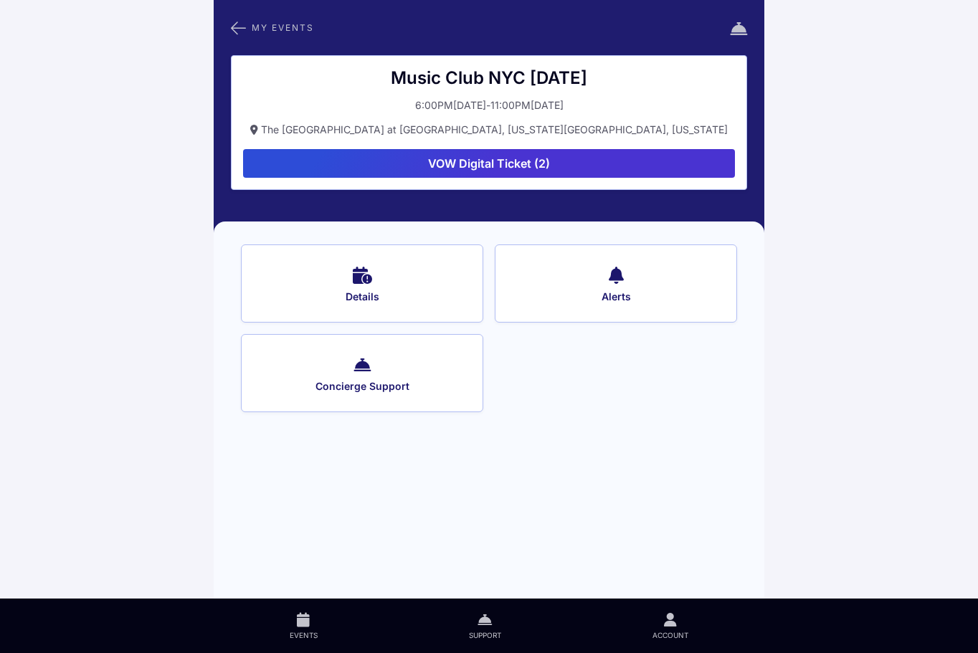
click at [293, 12] on div "My Events Music Club NYC 10/3/25 6:00PM, October 03, 2025 - 11:00PM, October 03…" at bounding box center [489, 116] width 551 height 233
click at [293, 24] on span "My Events" at bounding box center [283, 28] width 62 height 8
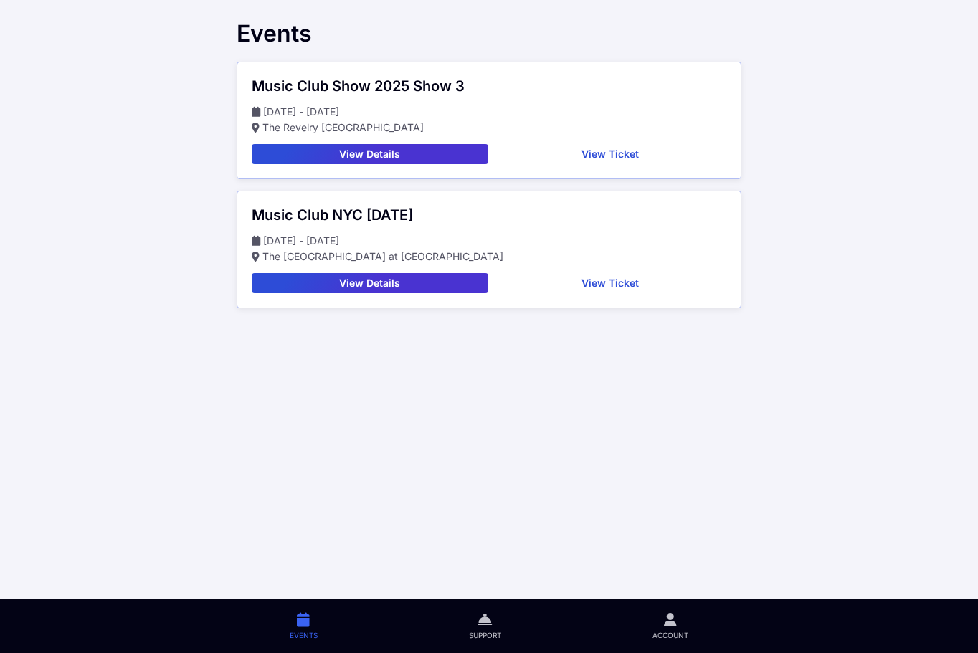
click at [602, 161] on button "View Ticket" at bounding box center [610, 154] width 233 height 20
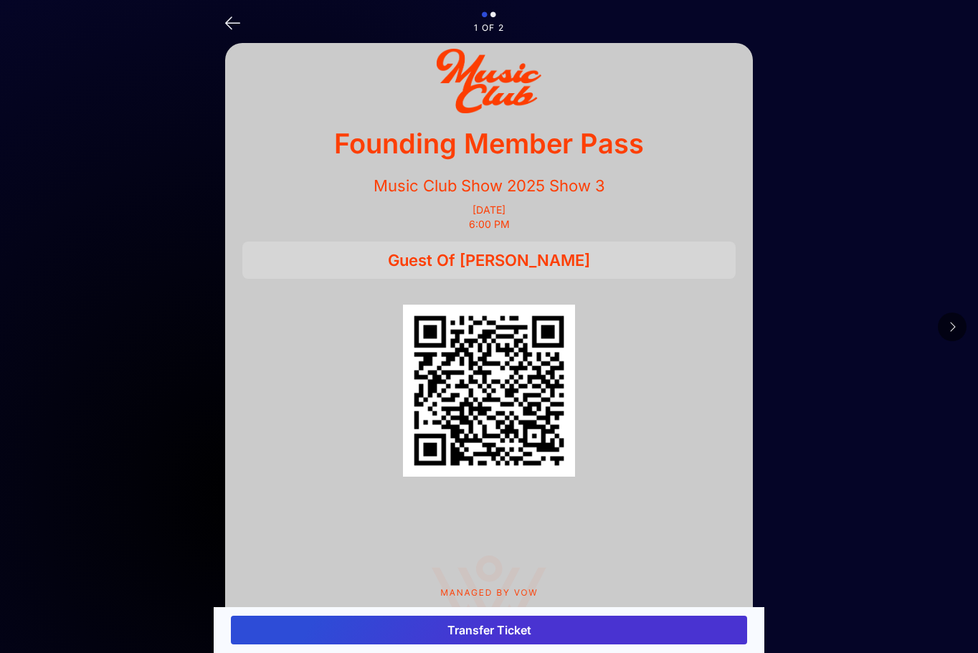
click at [956, 334] on button at bounding box center [952, 327] width 29 height 29
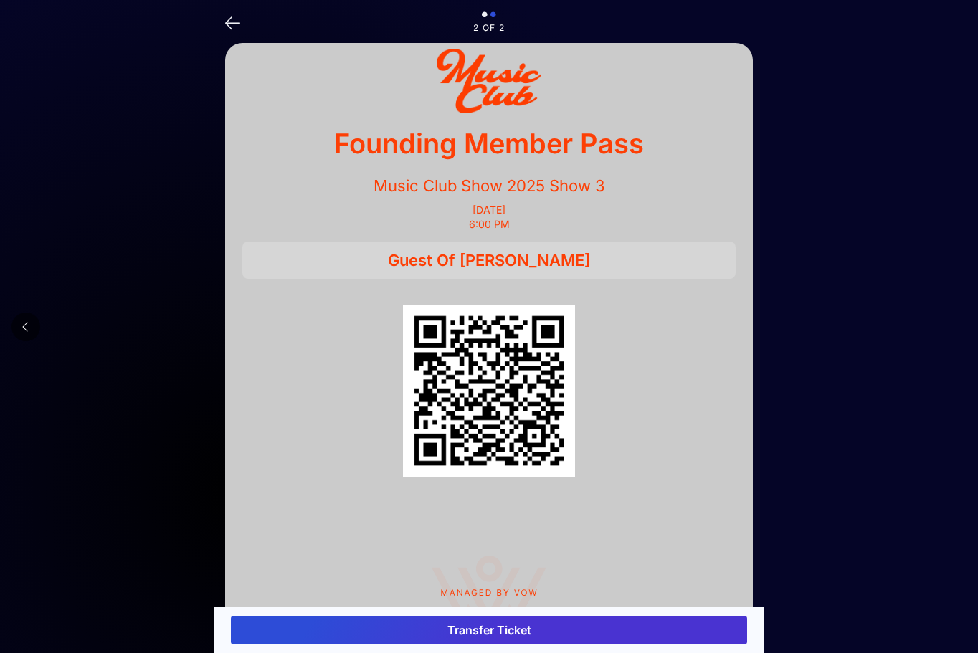
click at [552, 636] on button "Transfer Ticket" at bounding box center [489, 630] width 516 height 29
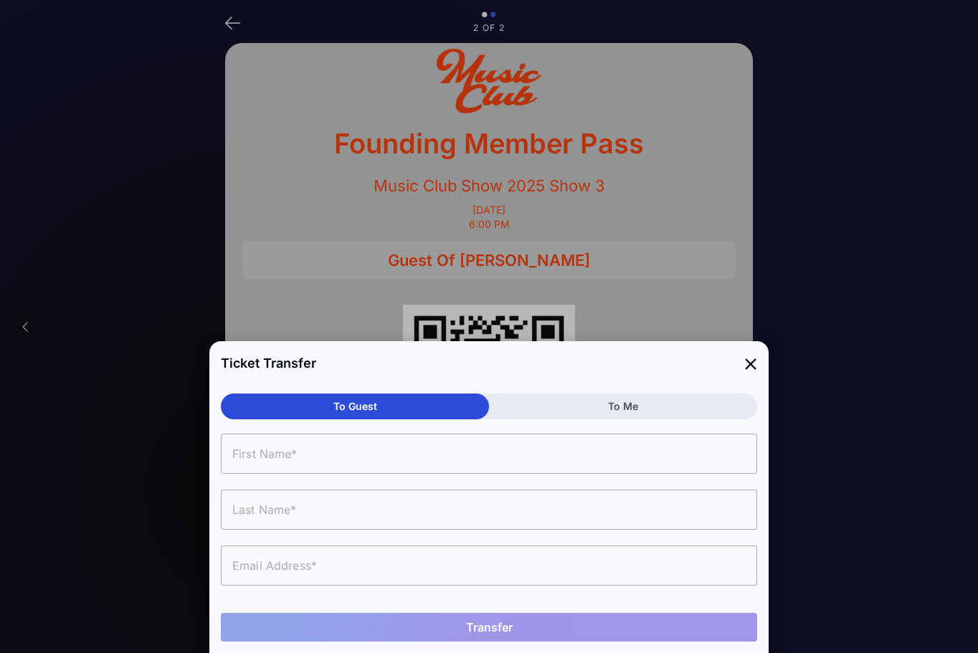
click at [681, 406] on button "To Me" at bounding box center [623, 407] width 268 height 26
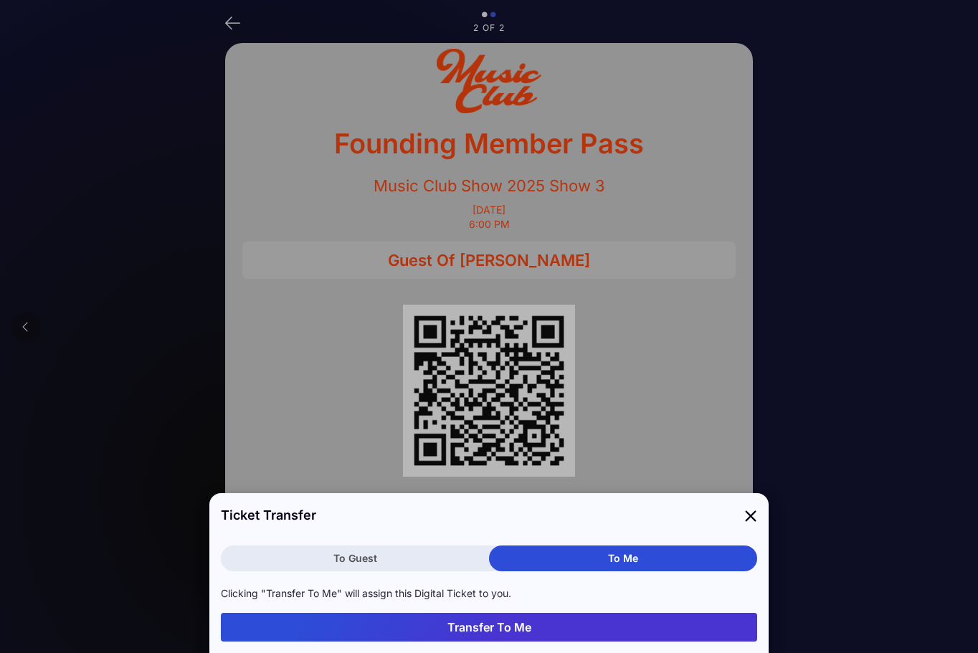
click at [640, 392] on div at bounding box center [489, 326] width 978 height 653
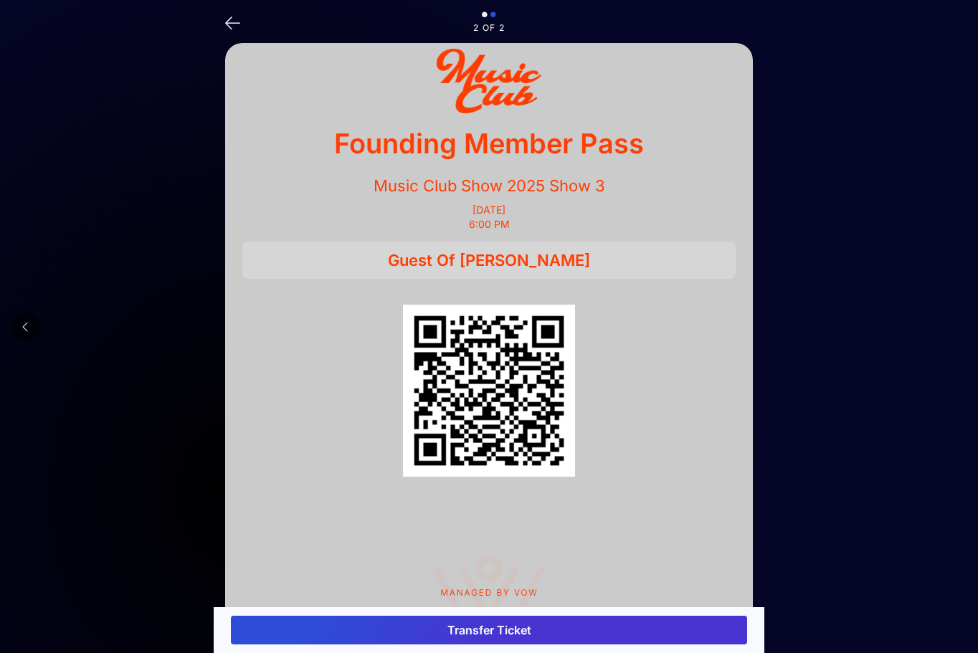
click at [237, 30] on icon at bounding box center [232, 21] width 15 height 21
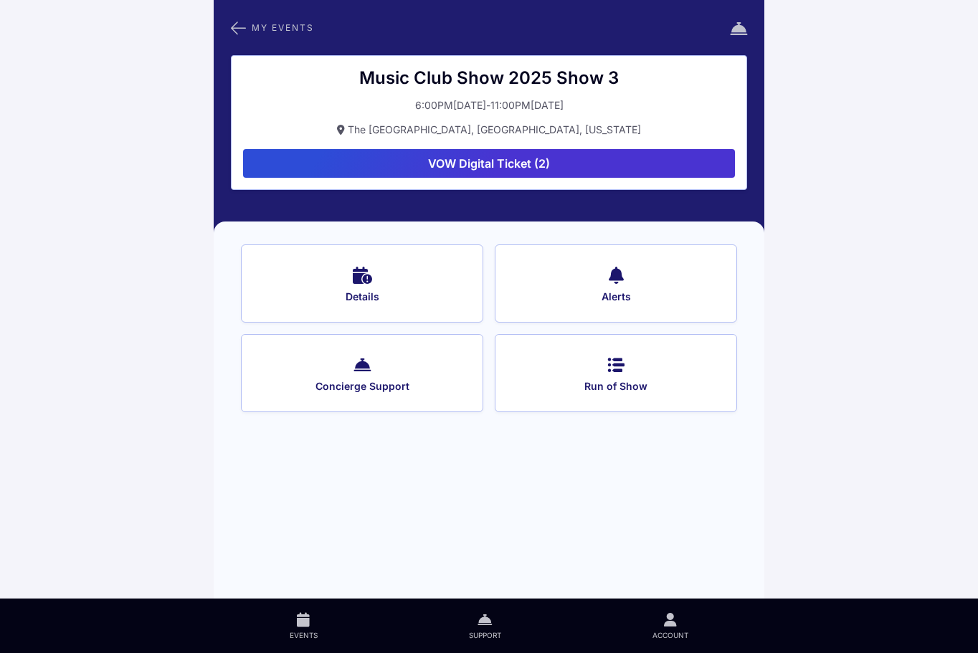
click at [253, 29] on span "My Events" at bounding box center [283, 28] width 62 height 8
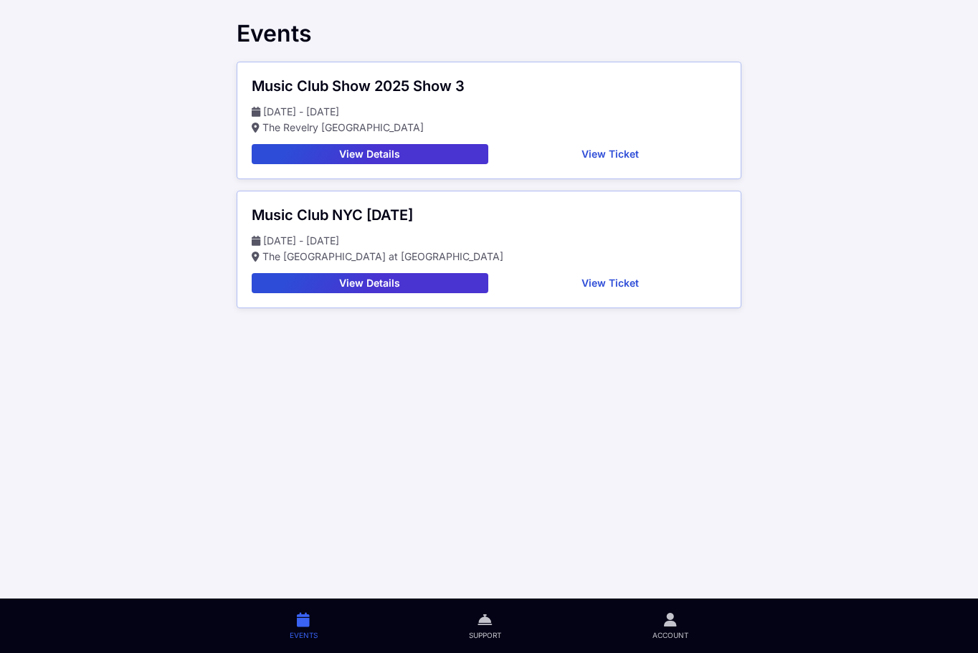
click at [571, 157] on button "View Ticket" at bounding box center [610, 154] width 233 height 20
